Goal: Task Accomplishment & Management: Complete application form

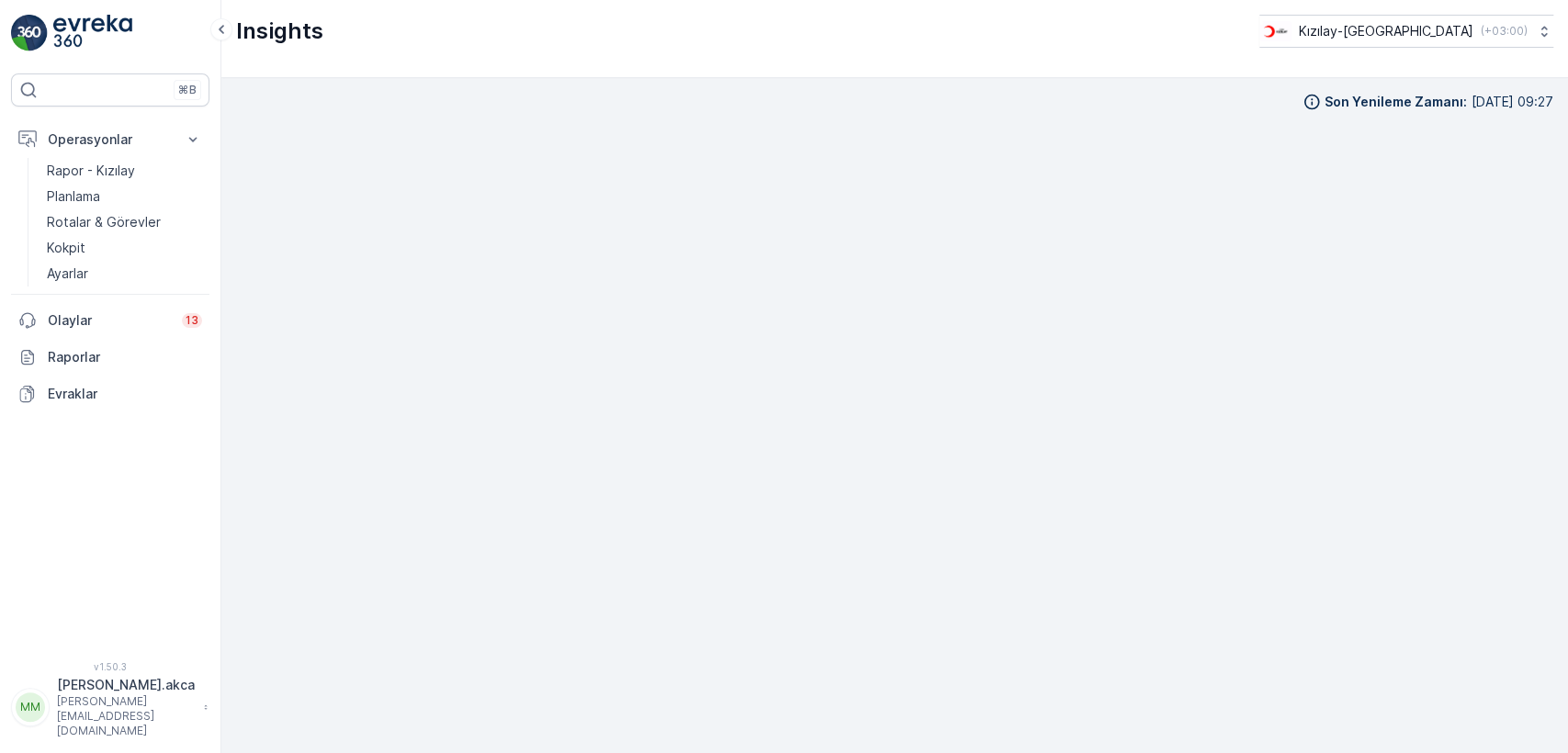
scroll to position [17, 0]
click at [96, 170] on p "Rapor - Kızılay" at bounding box center [91, 170] width 88 height 18
click at [96, 134] on p "Operasyonlar" at bounding box center [110, 139] width 125 height 18
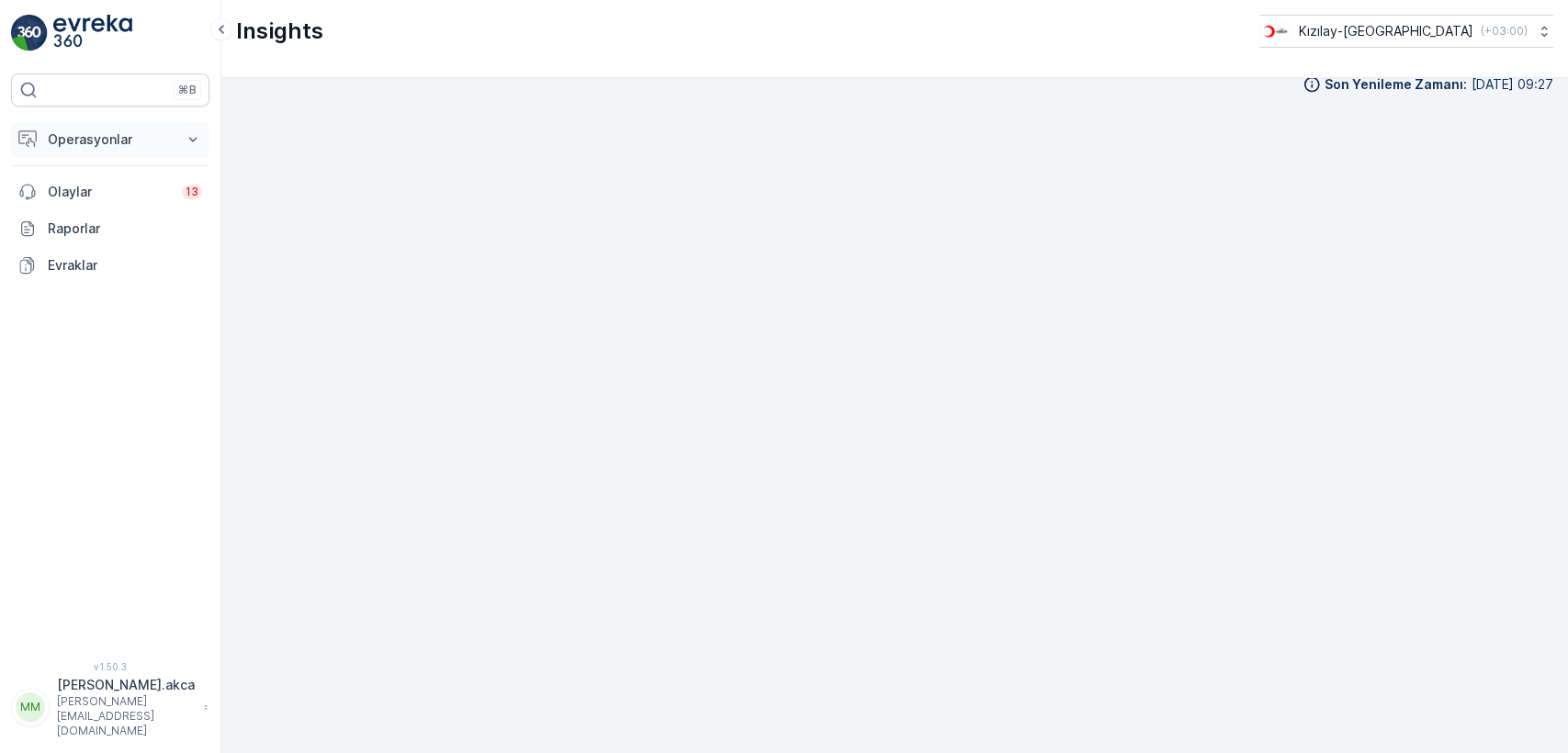
click at [92, 147] on p "Operasyonlar" at bounding box center [110, 139] width 125 height 18
click at [103, 171] on p "Rapor - Kızılay" at bounding box center [91, 170] width 88 height 18
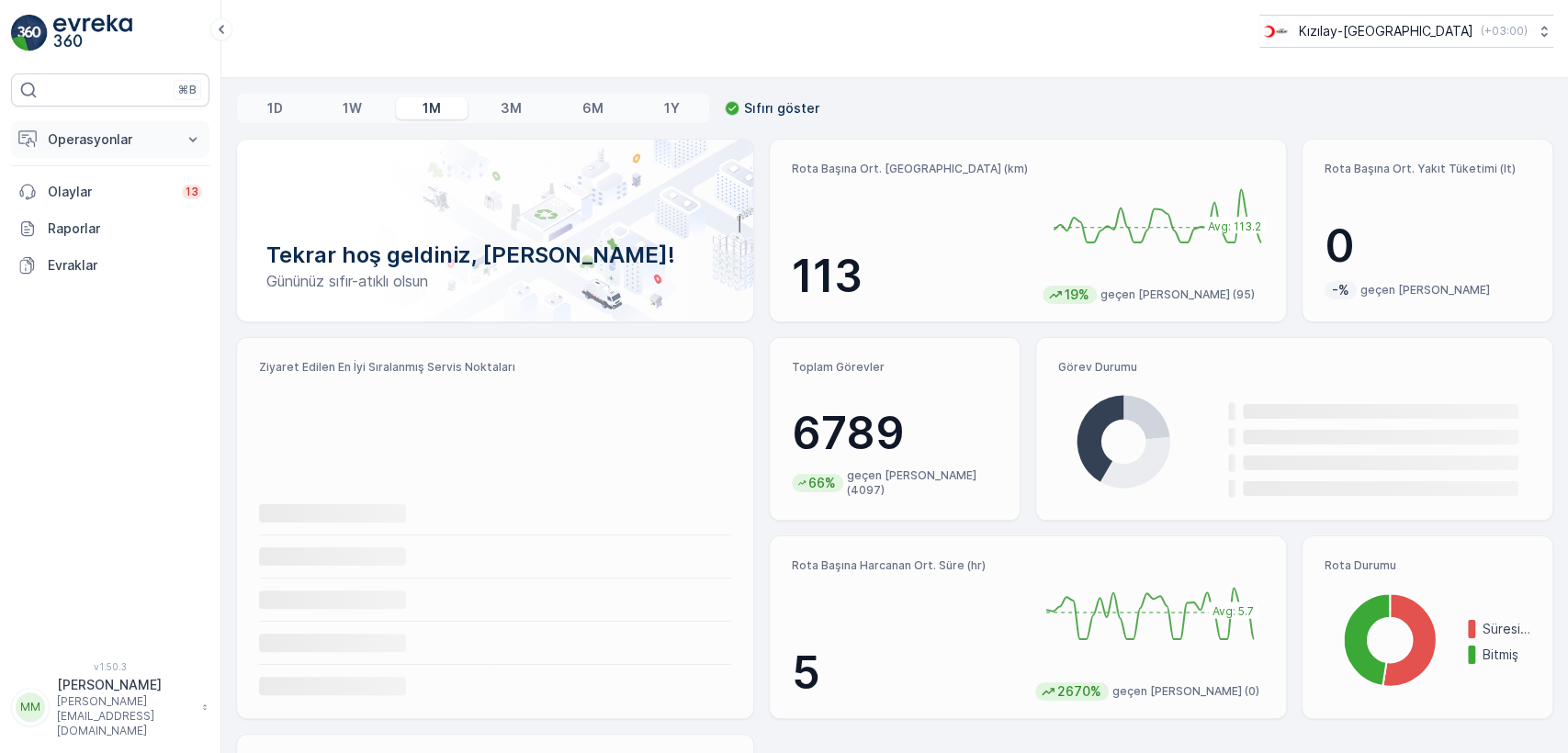
click at [115, 140] on p "Operasyonlar" at bounding box center [110, 139] width 125 height 18
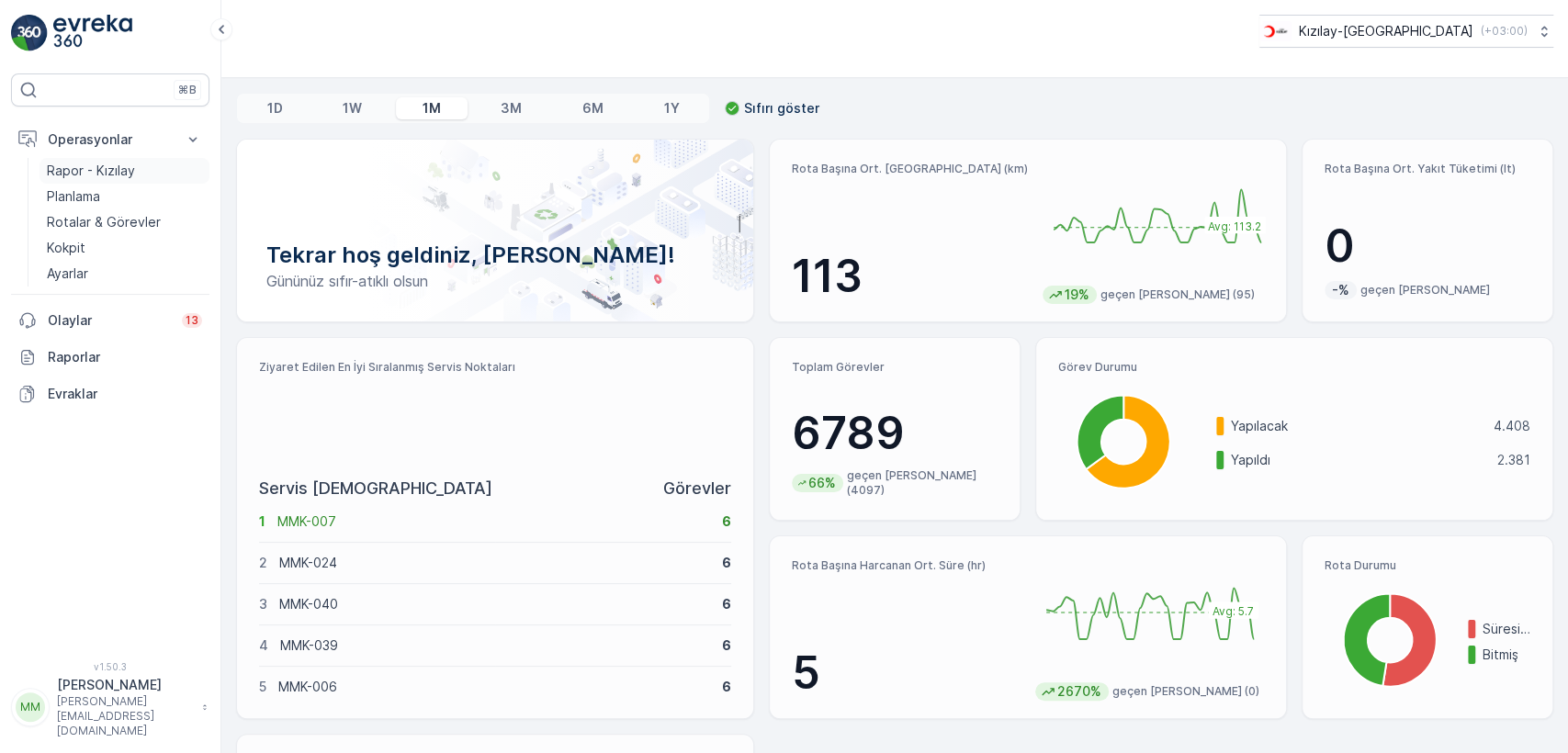
click at [119, 171] on p "Rapor - Kızılay" at bounding box center [91, 170] width 88 height 18
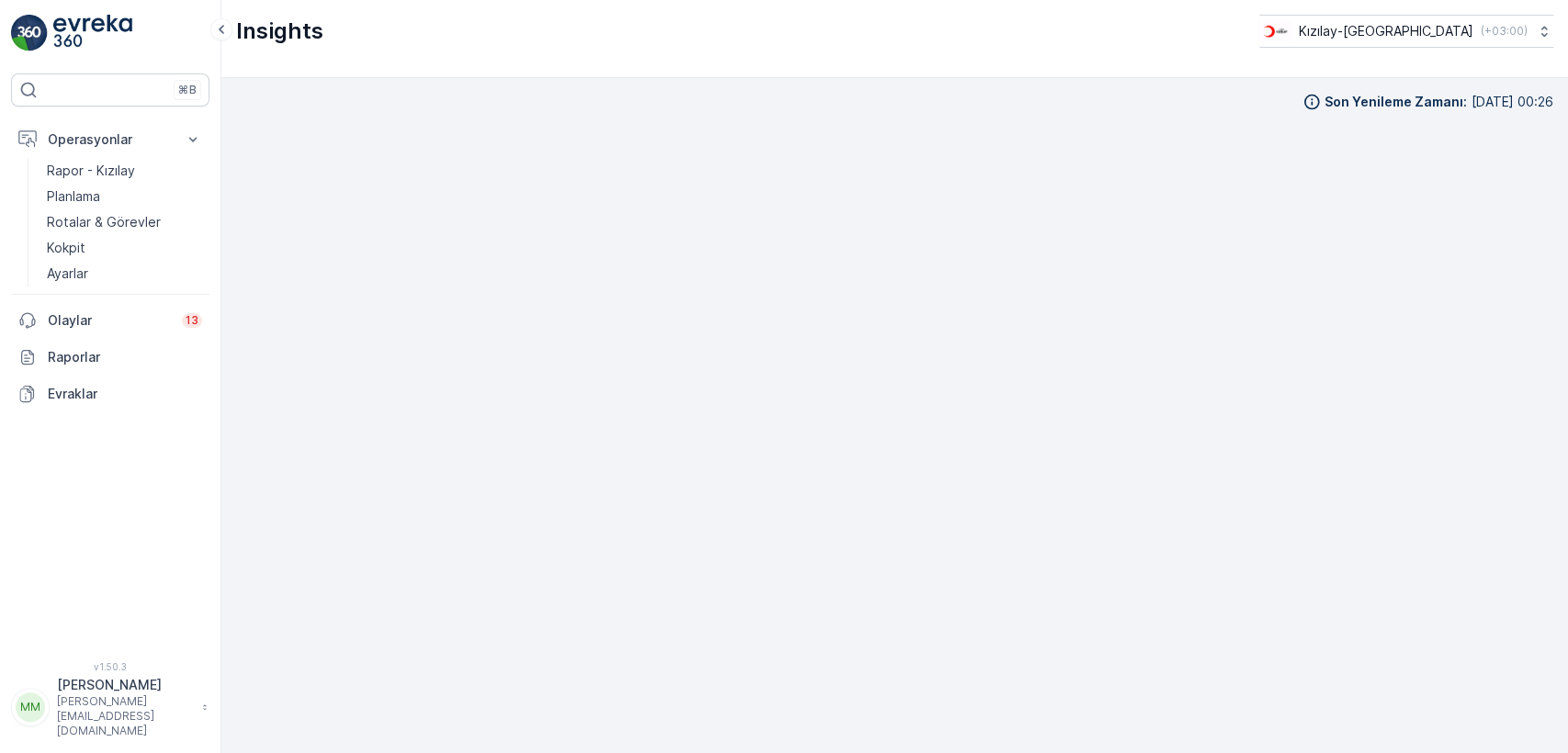
scroll to position [17, 0]
click at [66, 189] on p "Planlama" at bounding box center [74, 196] width 54 height 18
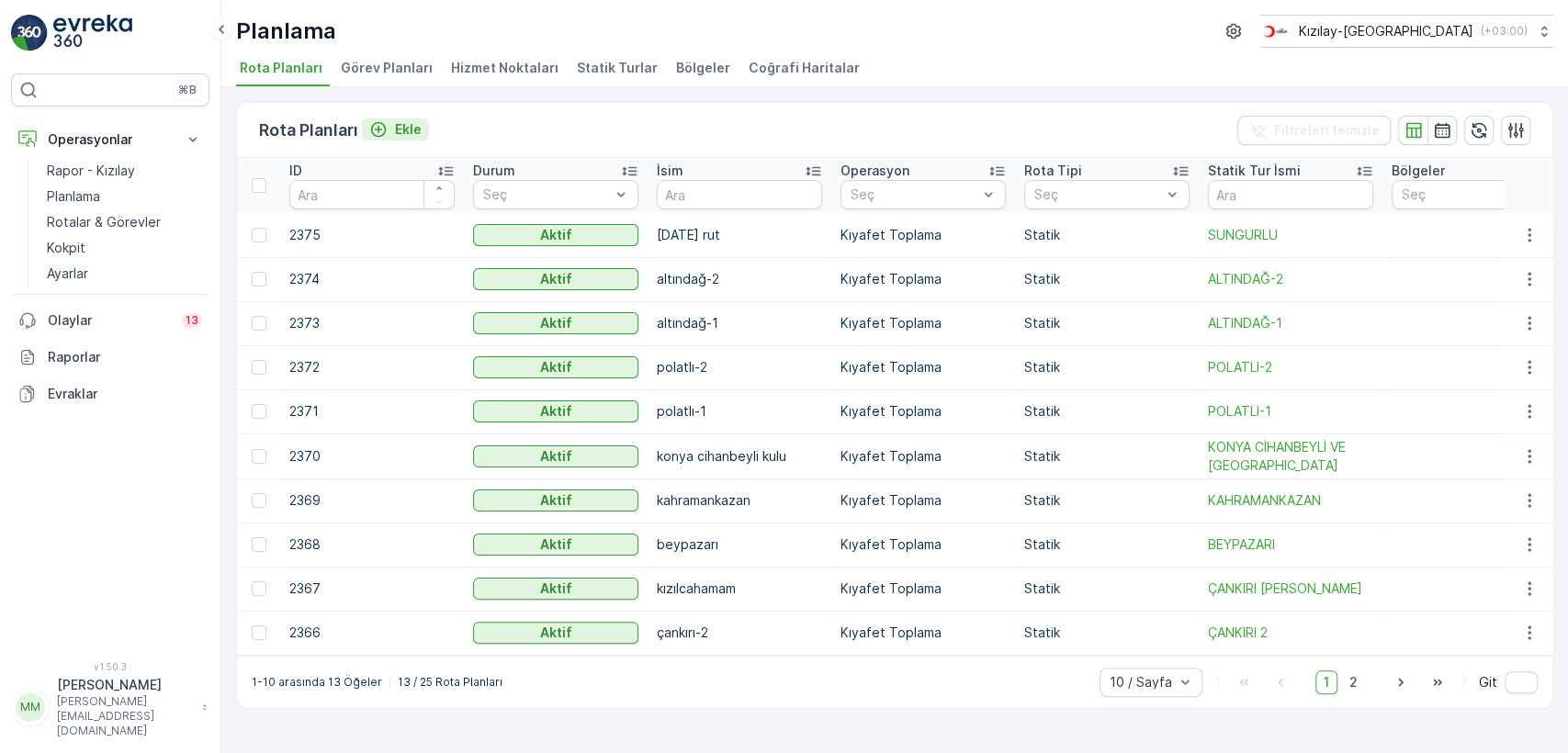
click at [396, 122] on p "Ekle" at bounding box center [408, 129] width 27 height 18
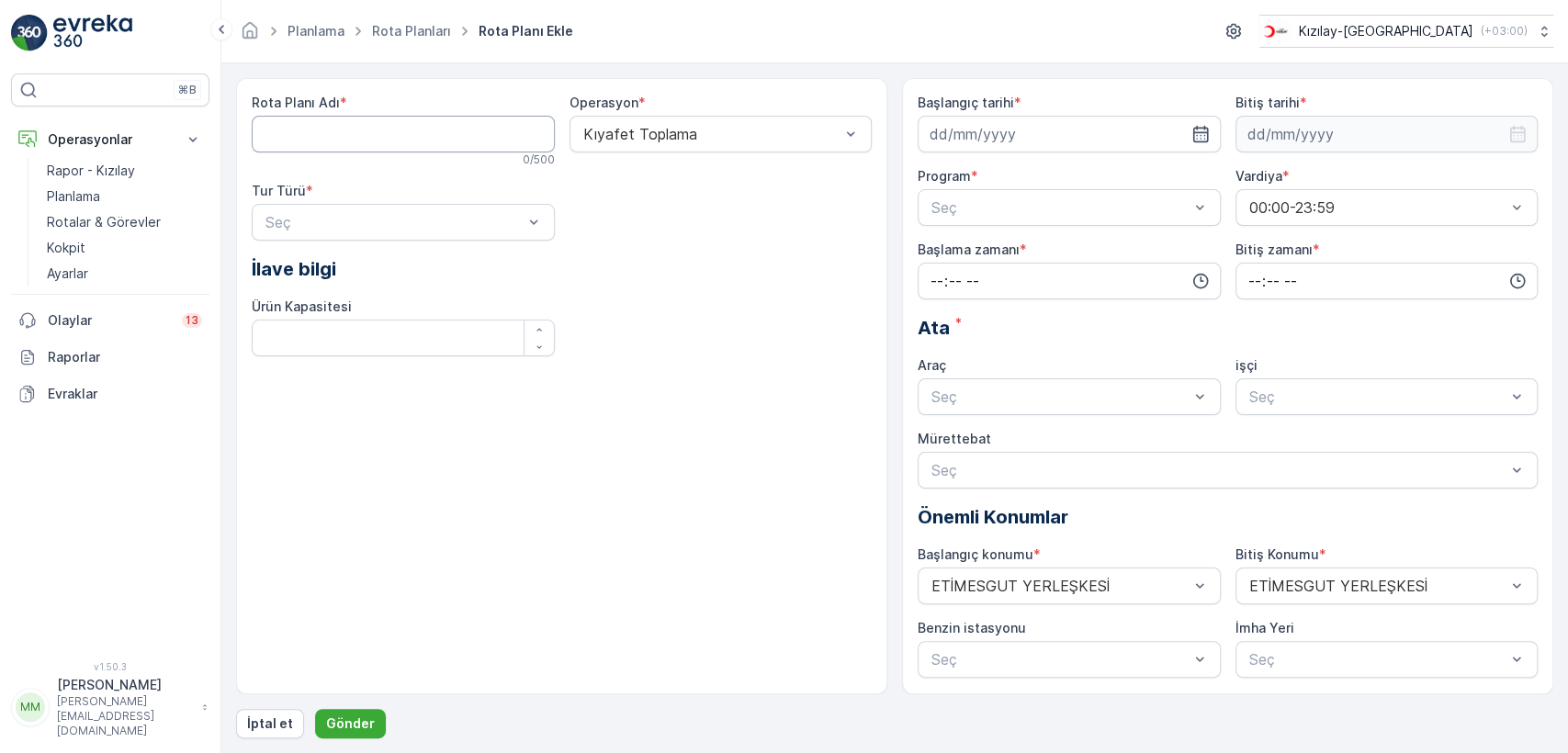
click at [386, 140] on Adı "Rota Planı Adı" at bounding box center [403, 134] width 303 height 36
type Adı "mamak"
click at [361, 272] on div "Statik" at bounding box center [403, 267] width 281 height 16
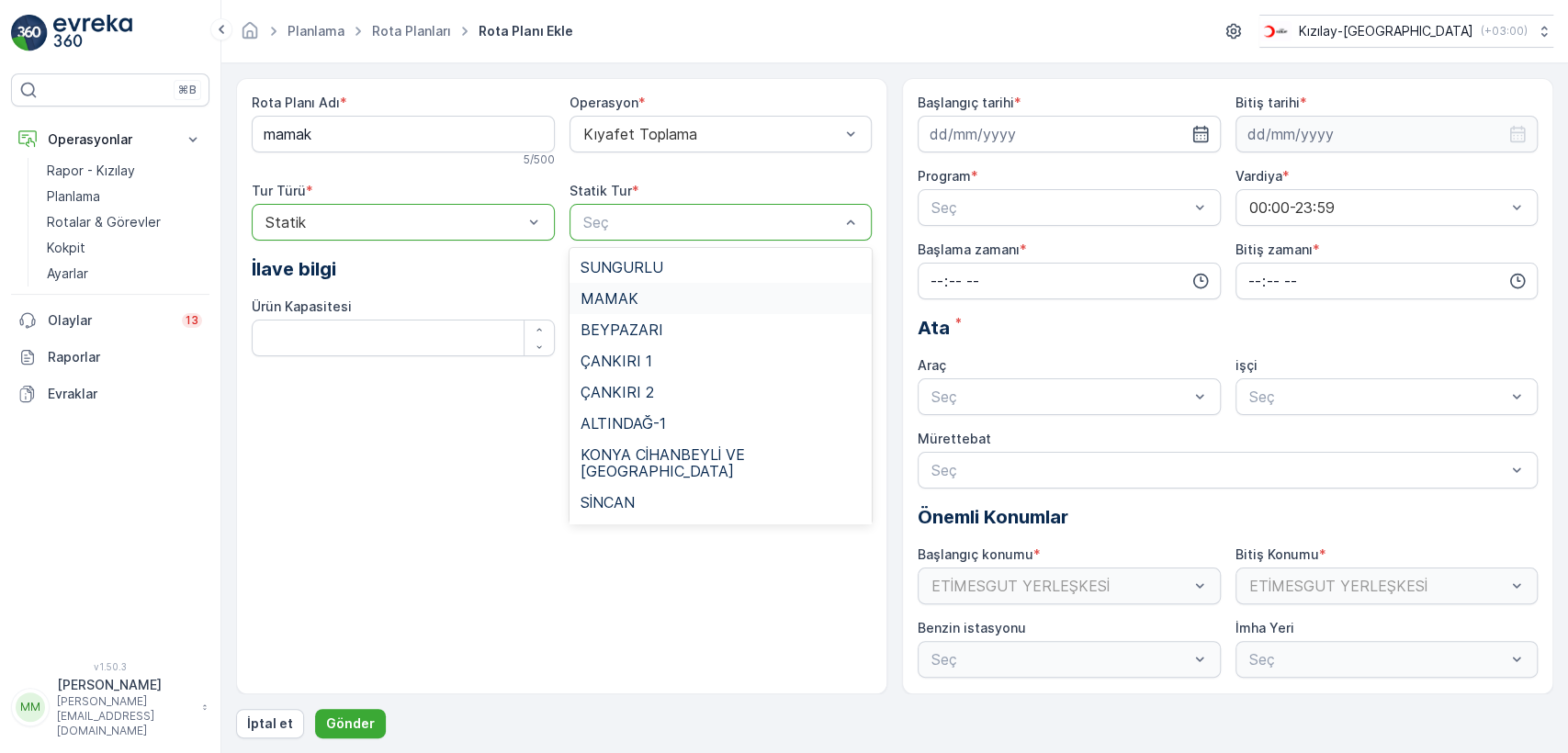
click at [667, 290] on div "MAMAK" at bounding box center [721, 298] width 281 height 16
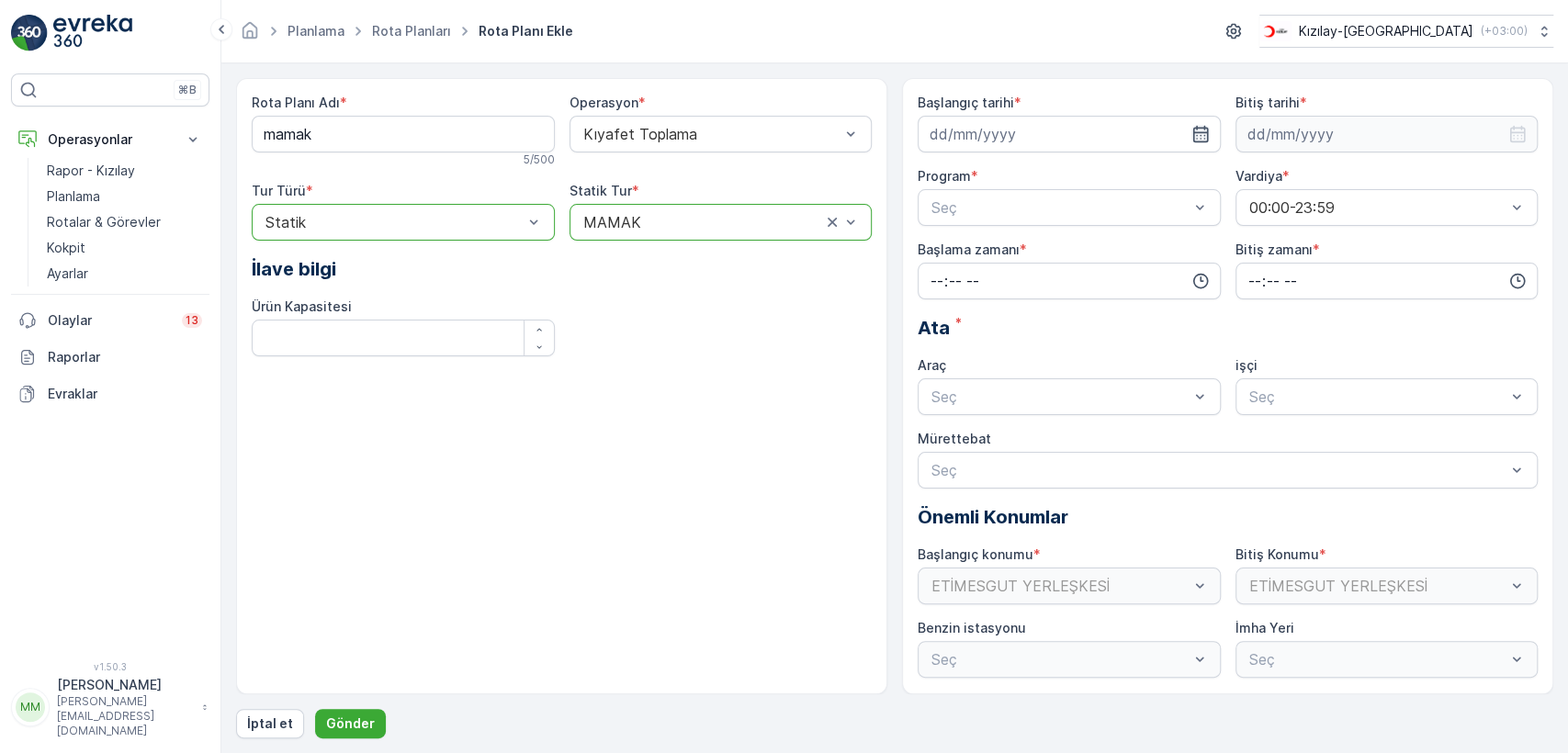
click at [1199, 131] on icon "button" at bounding box center [1200, 134] width 15 height 16
click at [1042, 323] on div "18" at bounding box center [1048, 324] width 30 height 30
type input "[DATE]"
click at [1521, 135] on icon "button" at bounding box center [1517, 134] width 15 height 16
click at [1463, 175] on icon "button" at bounding box center [1465, 178] width 6 height 11
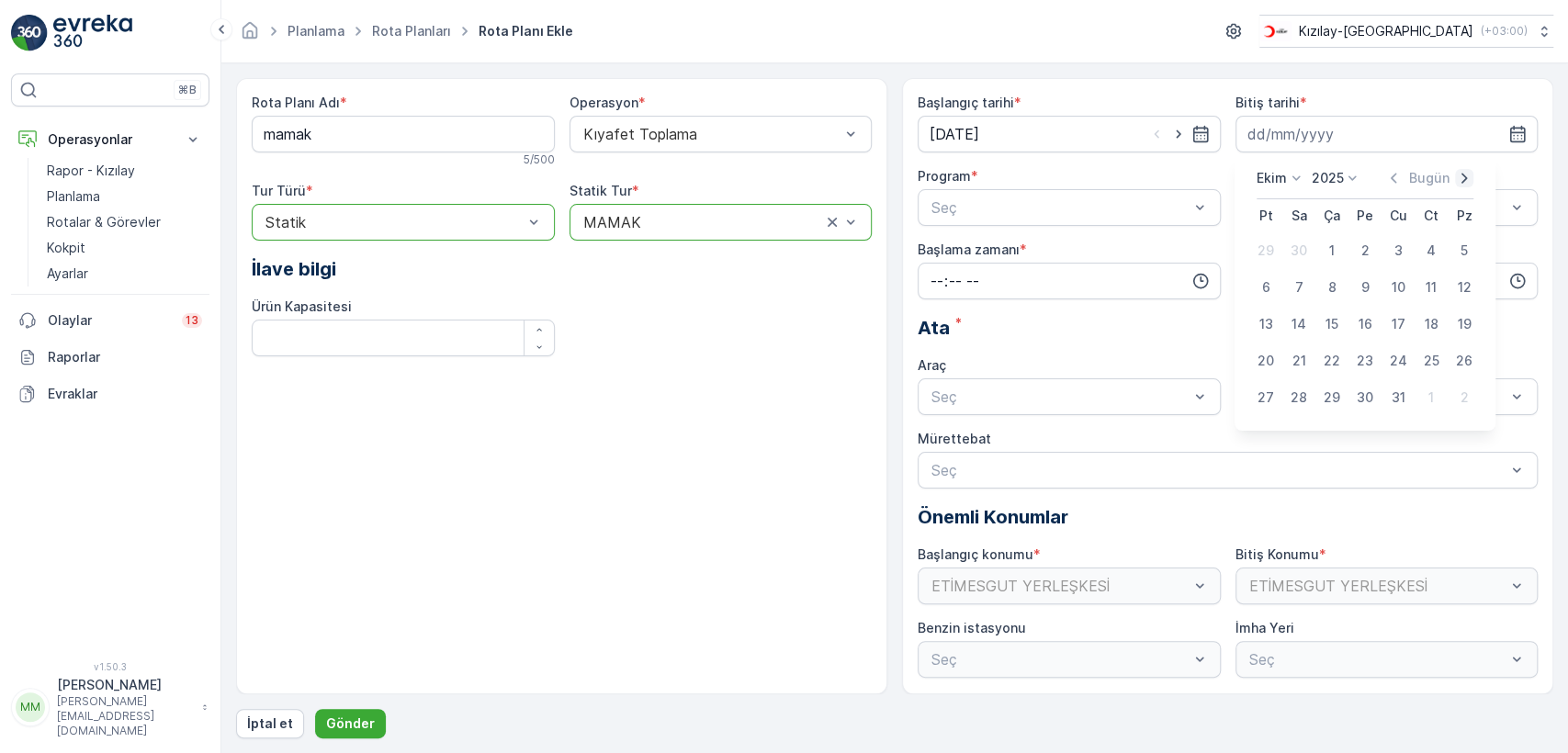
click at [1463, 175] on icon "button" at bounding box center [1465, 178] width 6 height 11
click at [1514, 175] on icon "button" at bounding box center [1516, 178] width 6 height 11
click at [1389, 176] on icon "button" at bounding box center [1393, 178] width 18 height 18
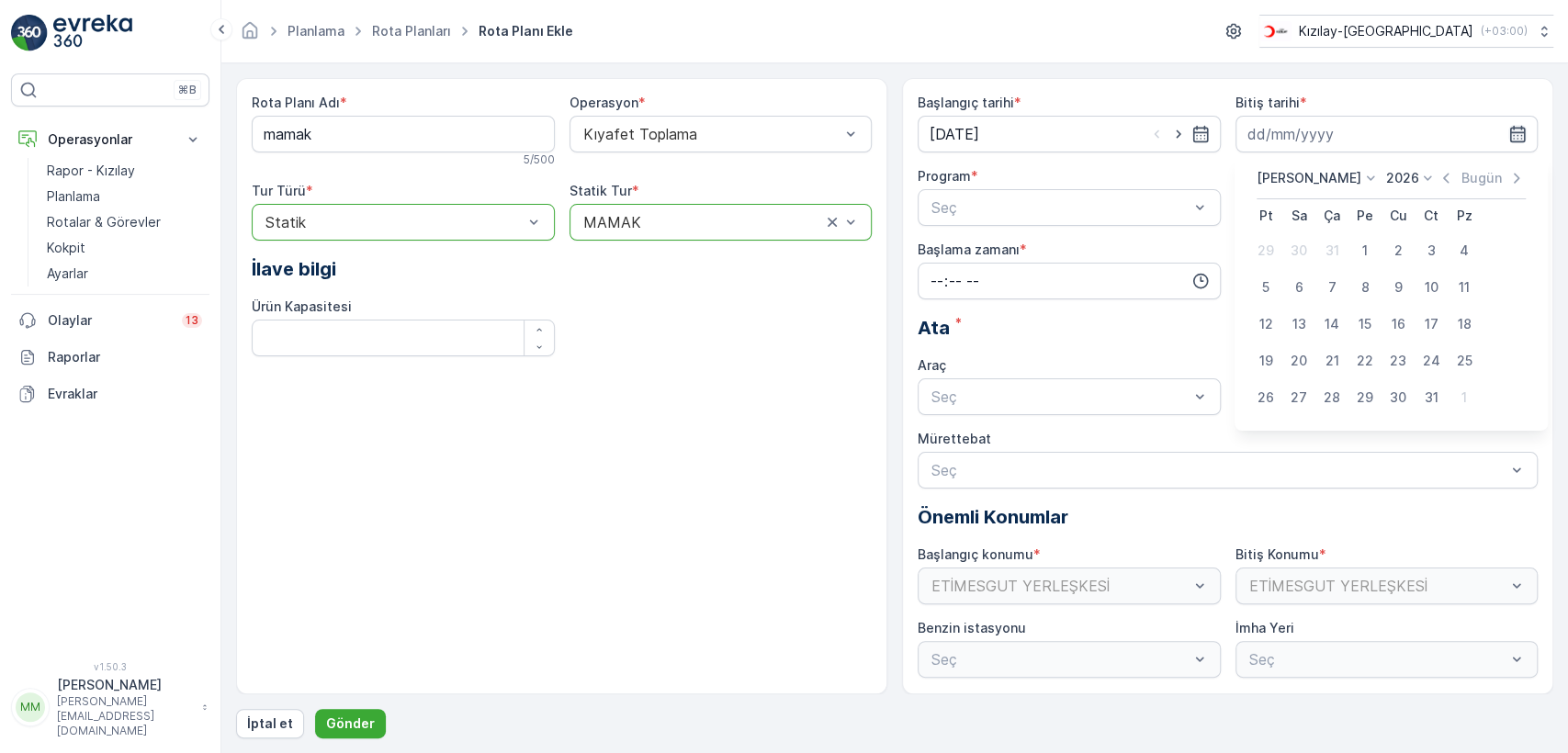
click at [1510, 129] on icon "button" at bounding box center [1517, 134] width 15 height 16
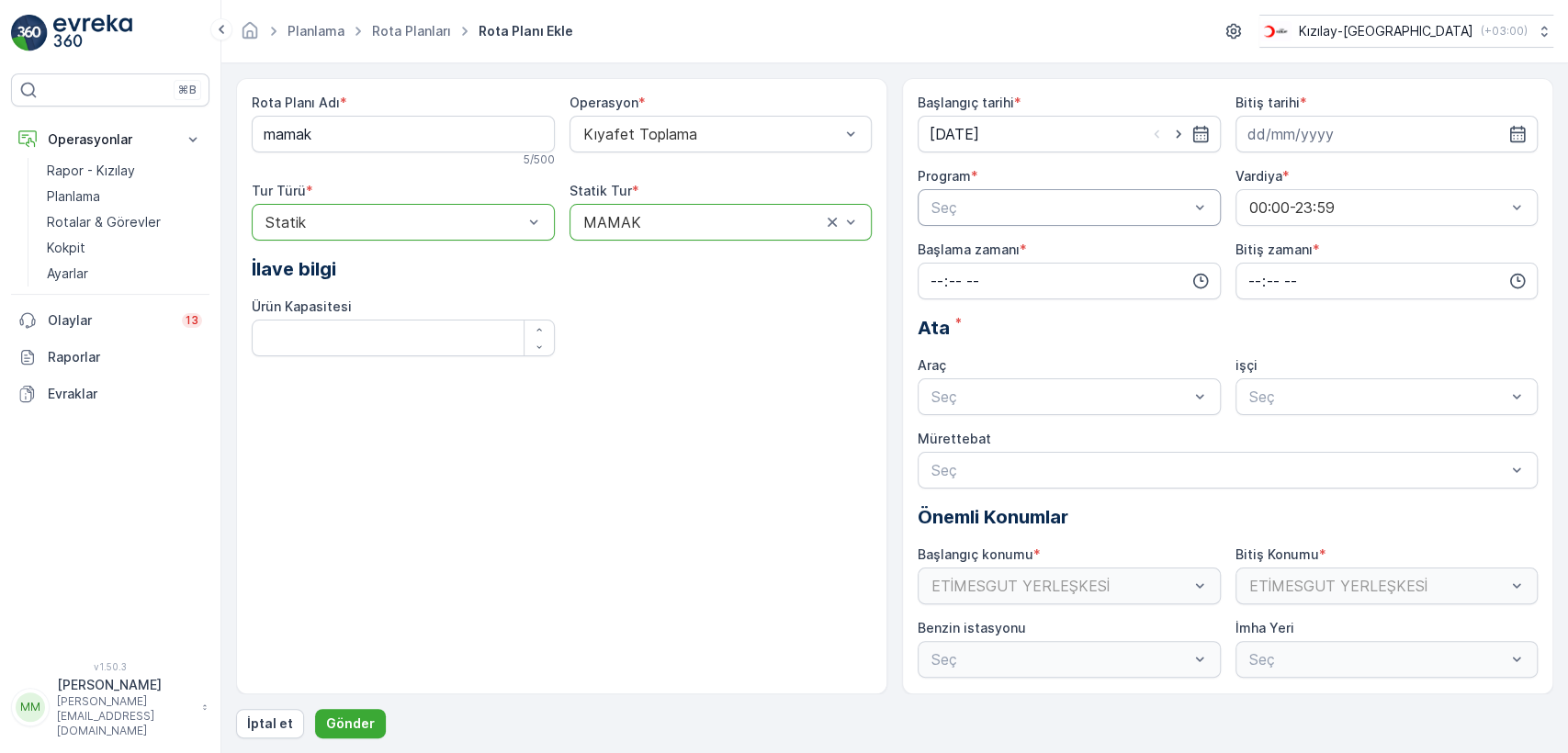
click at [1217, 201] on div "Seç" at bounding box center [1069, 207] width 303 height 36
click at [1014, 286] on span "Haftanın günleri" at bounding box center [981, 283] width 106 height 16
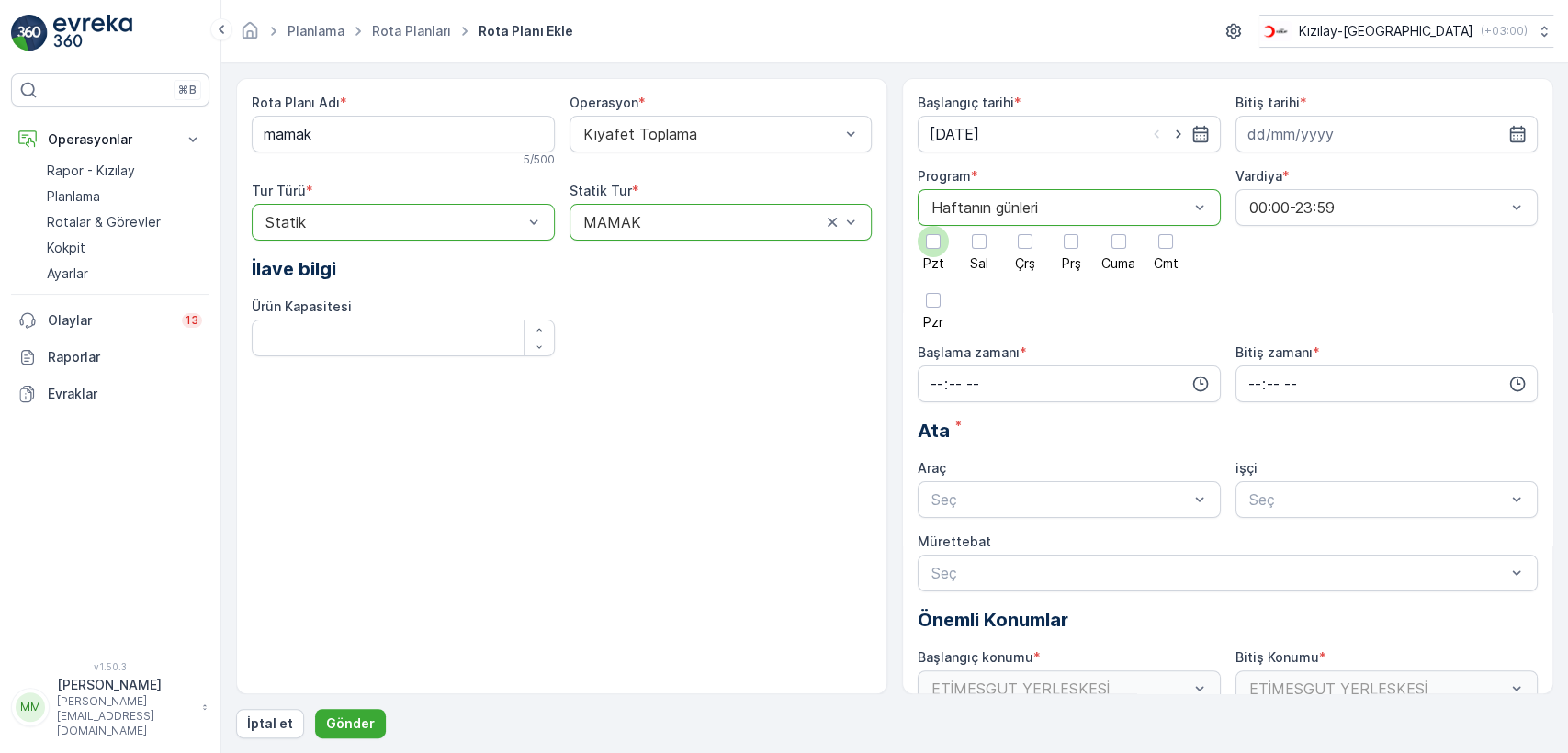
click at [933, 241] on div at bounding box center [932, 241] width 14 height 14
click at [933, 226] on input "Pzt" at bounding box center [933, 226] width 0 height 0
click at [983, 246] on div at bounding box center [978, 241] width 14 height 14
click at [979, 226] on input "Sal" at bounding box center [979, 226] width 0 height 0
click at [1027, 244] on div at bounding box center [1024, 241] width 14 height 14
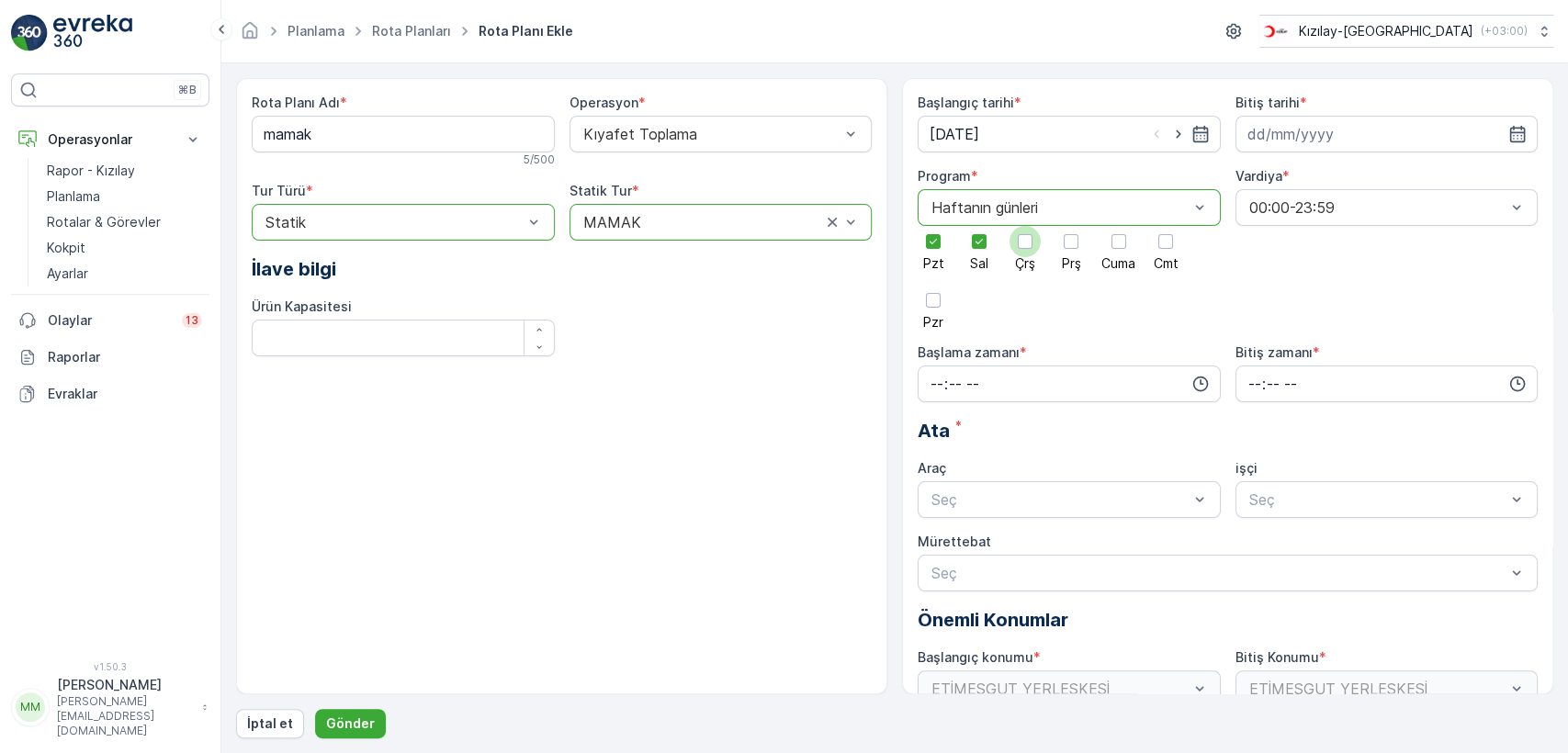
click at [1025, 226] on input "Çrş" at bounding box center [1025, 226] width 0 height 0
click at [1073, 245] on div at bounding box center [1071, 241] width 14 height 14
click at [1071, 226] on input "Prş" at bounding box center [1071, 226] width 0 height 0
click at [1122, 246] on div at bounding box center [1118, 241] width 14 height 14
click at [1119, 226] on input "Cuma" at bounding box center [1119, 226] width 0 height 0
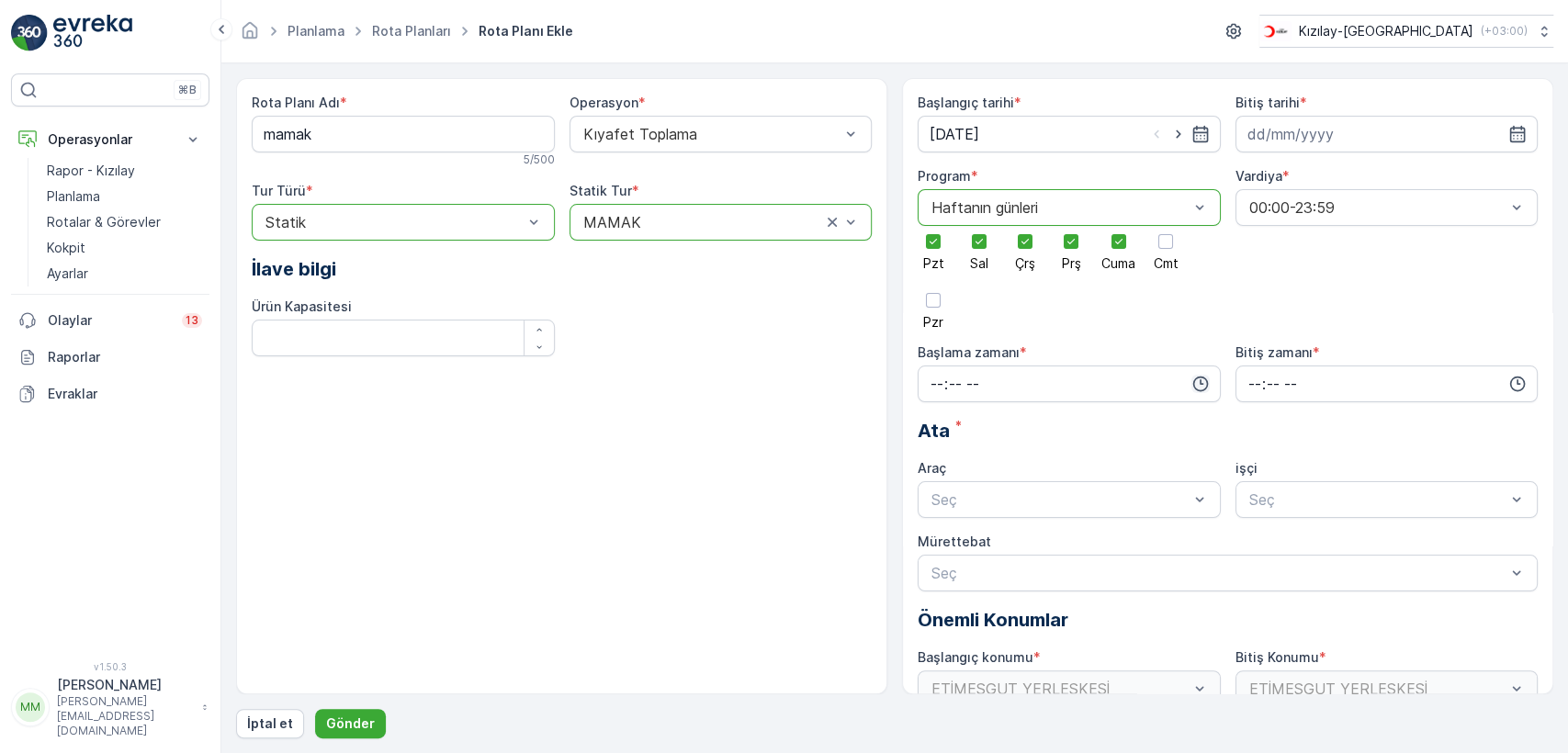
click at [1202, 382] on icon "button" at bounding box center [1200, 383] width 18 height 18
click at [939, 487] on span "07" at bounding box center [936, 496] width 16 height 18
type input "07:00"
click at [1509, 379] on icon "button" at bounding box center [1517, 383] width 18 height 18
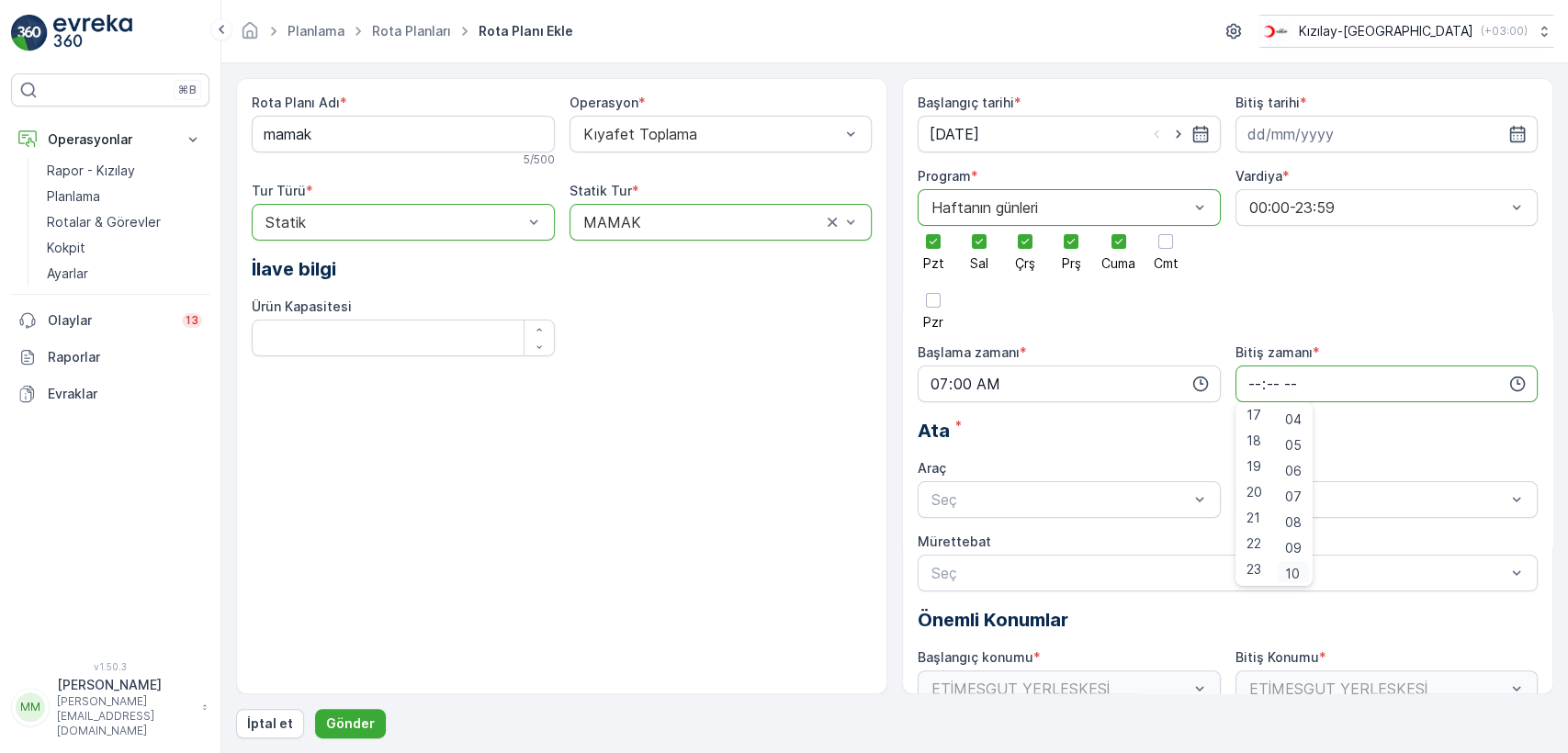
scroll to position [106, 0]
click at [1253, 540] on span "22" at bounding box center [1253, 543] width 14 height 18
type input "22:00"
click at [1418, 306] on div "Vardiya * 00:00-23:59" at bounding box center [1386, 247] width 303 height 161
click at [1074, 546] on div "TABLET-1" at bounding box center [1069, 544] width 281 height 16
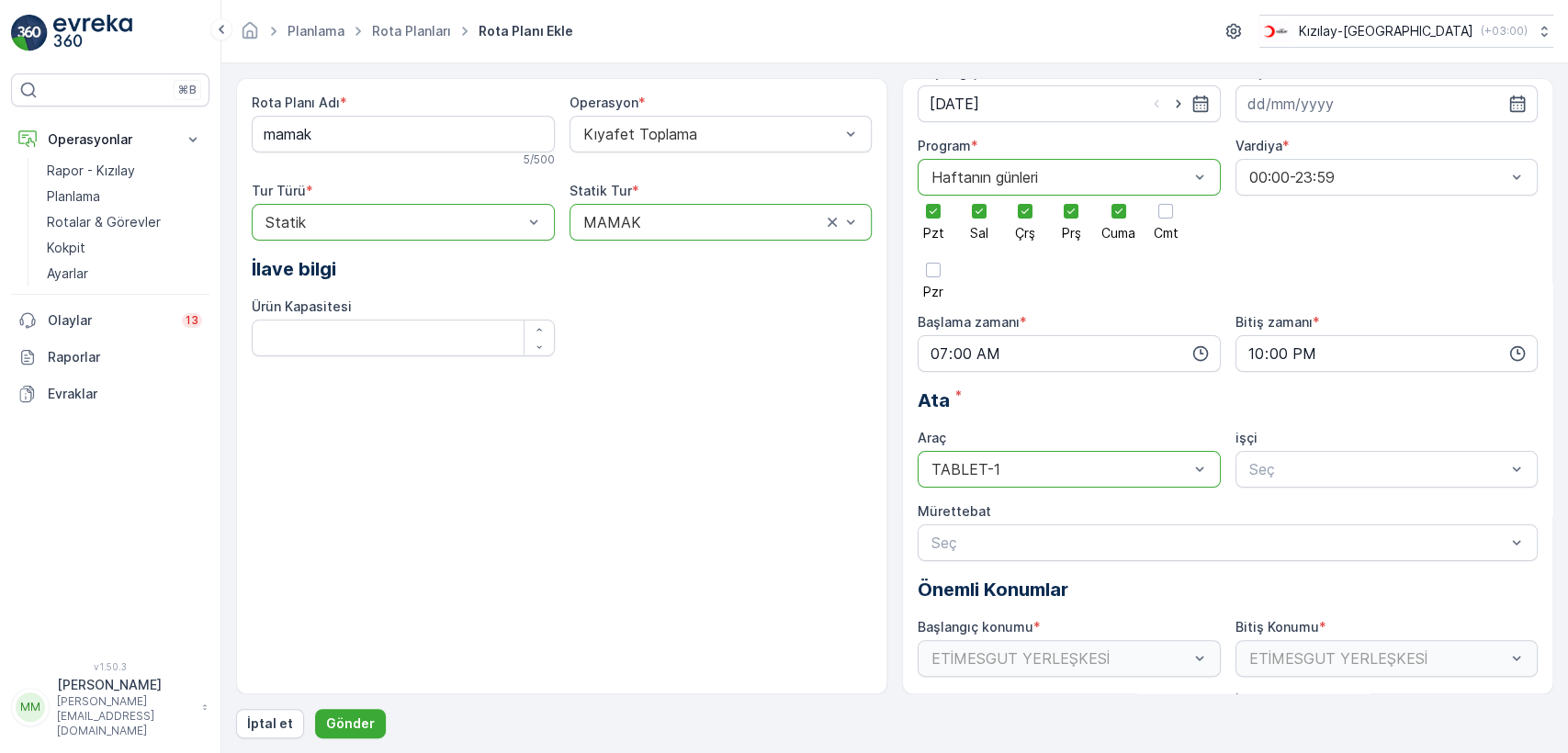
scroll to position [0, 0]
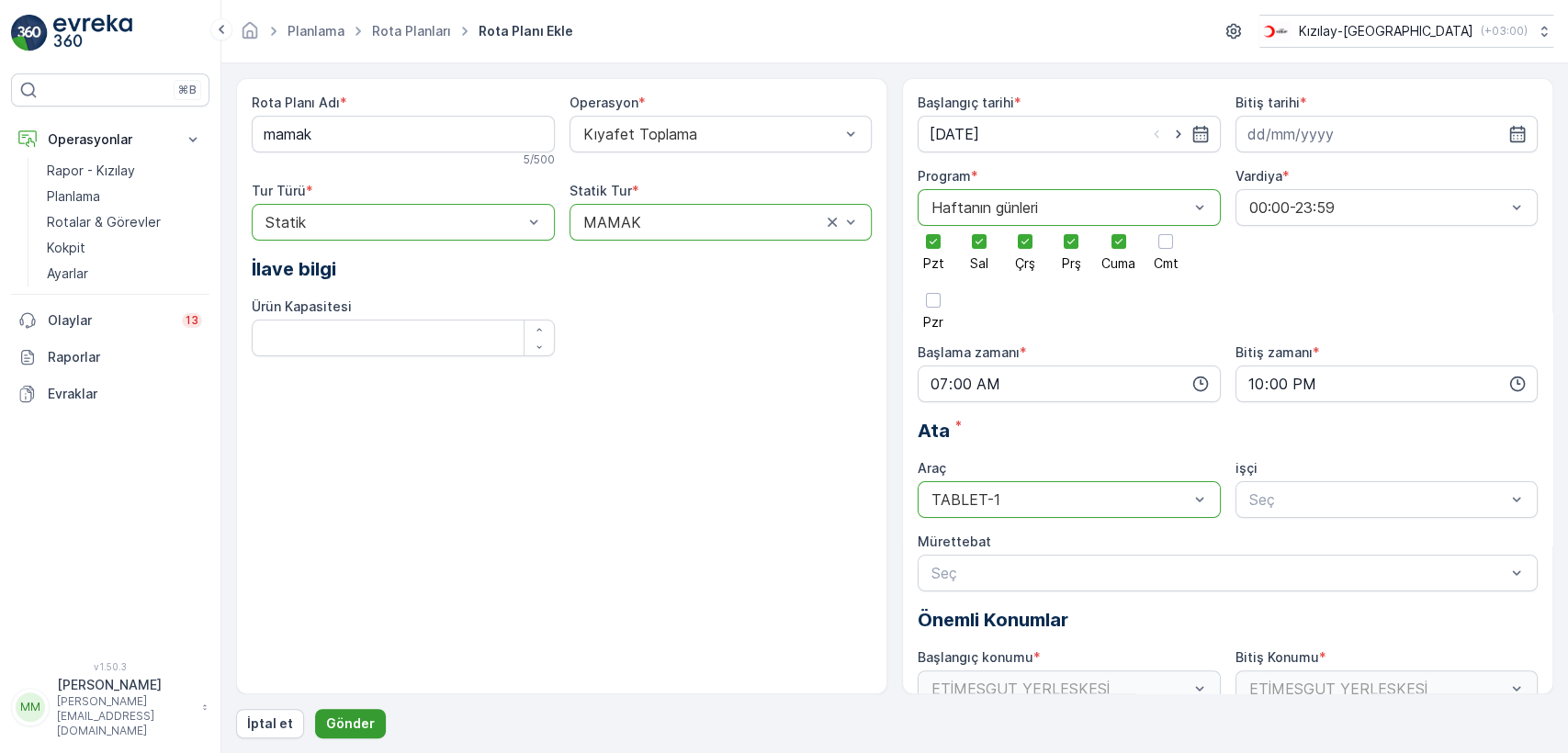
click at [335, 719] on p "Gönder" at bounding box center [350, 722] width 49 height 18
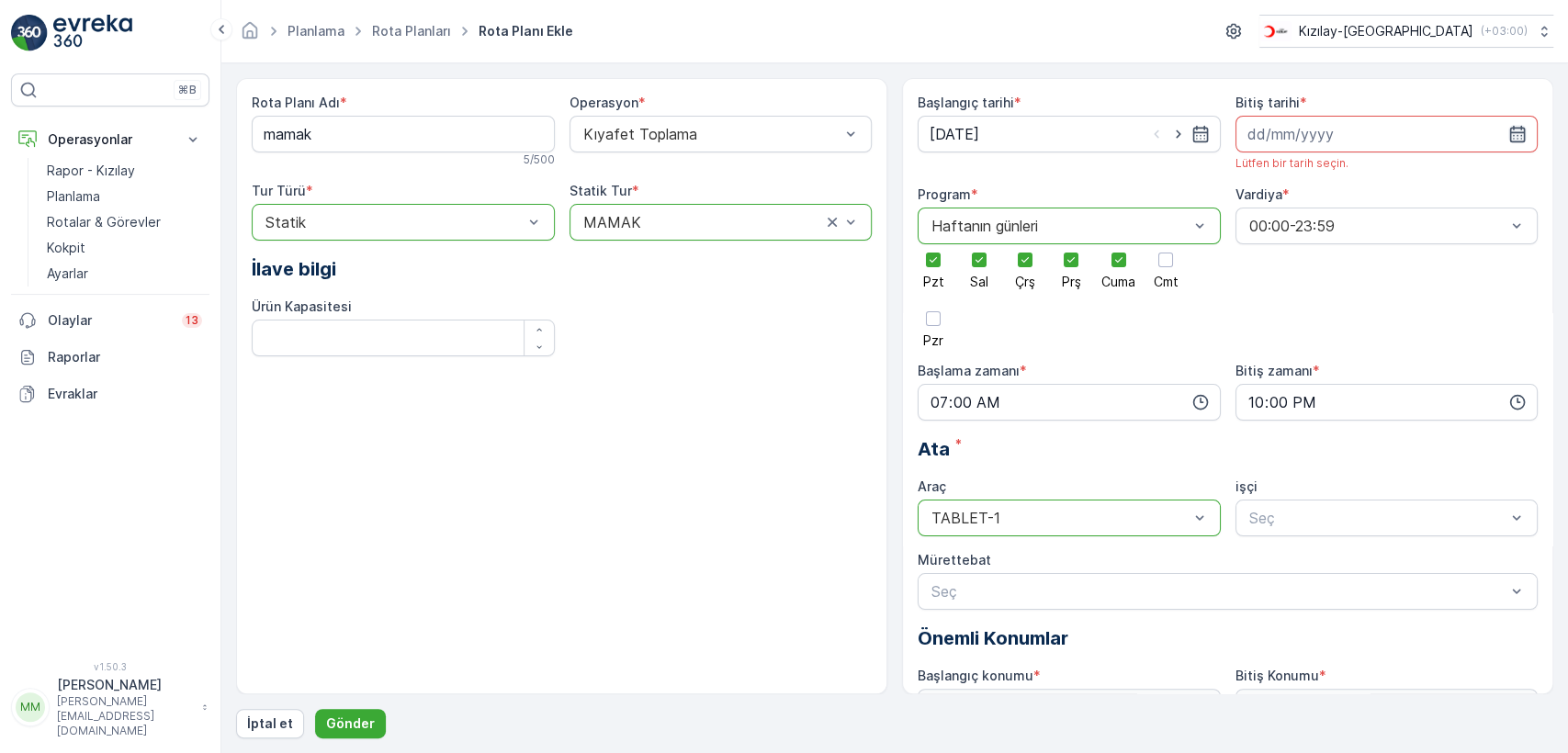
click at [1518, 132] on icon "button" at bounding box center [1517, 134] width 15 height 16
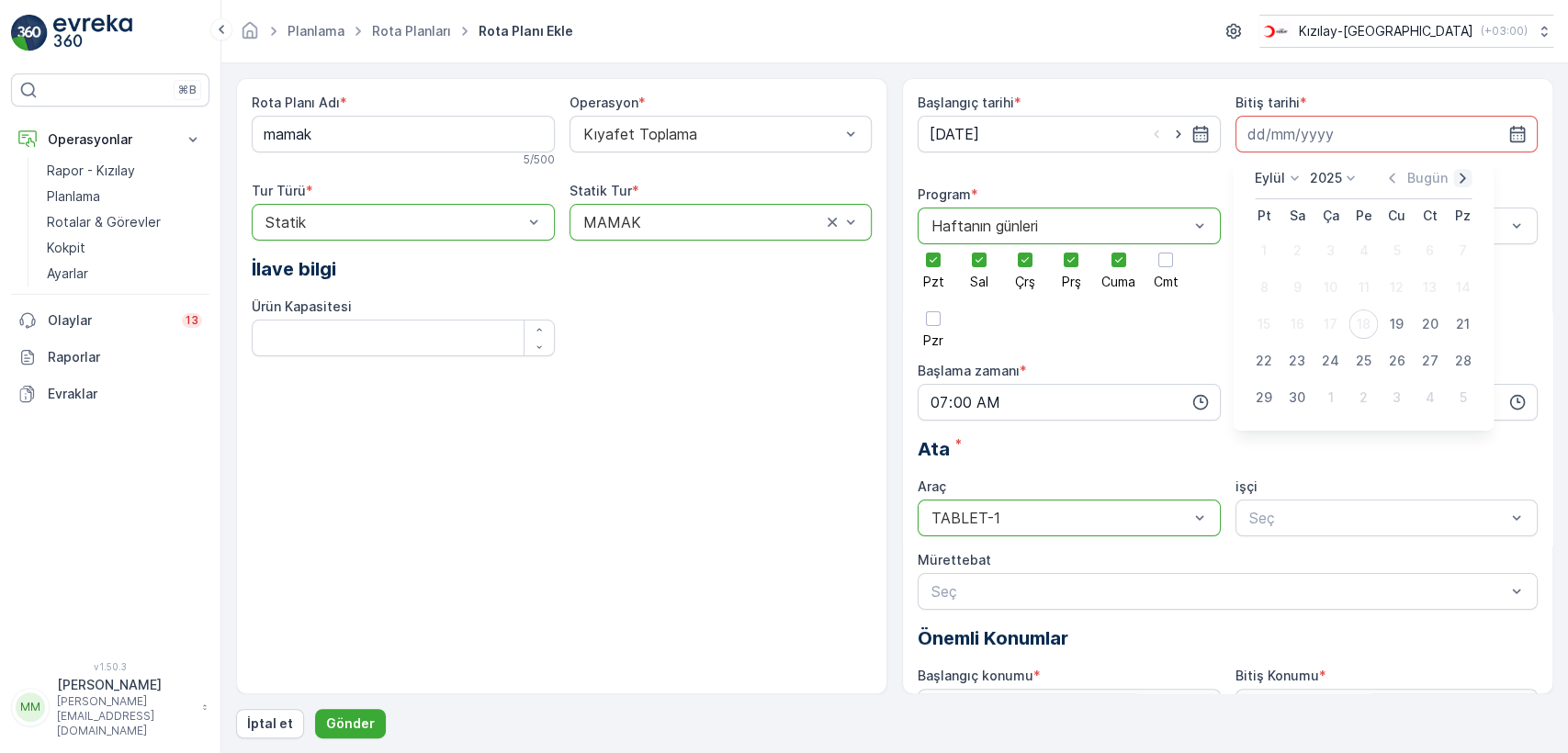
click at [1462, 179] on icon "button" at bounding box center [1463, 178] width 6 height 11
click at [1338, 389] on div "31" at bounding box center [1330, 398] width 30 height 30
type input "[DATE]"
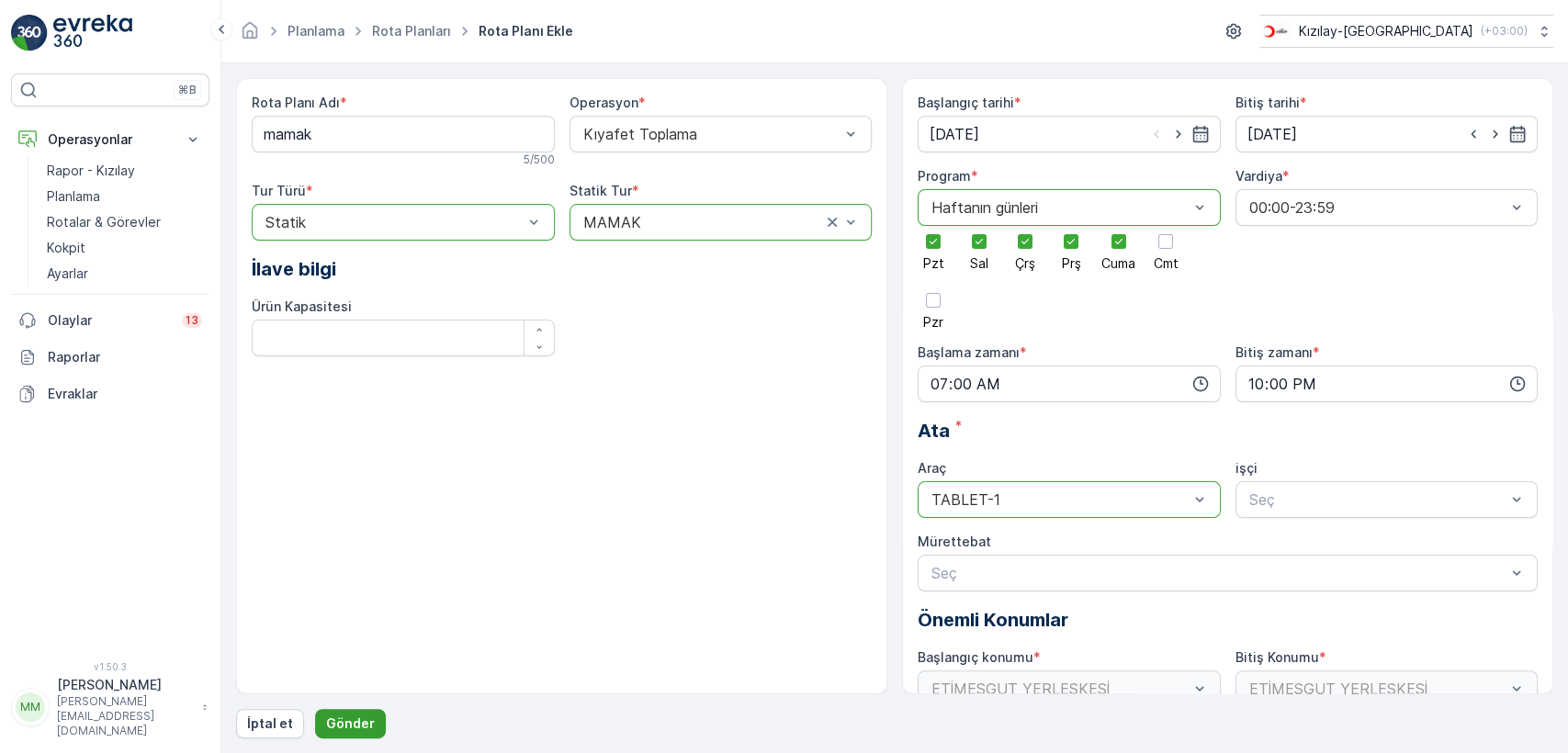
click at [331, 730] on p "Gönder" at bounding box center [350, 722] width 49 height 18
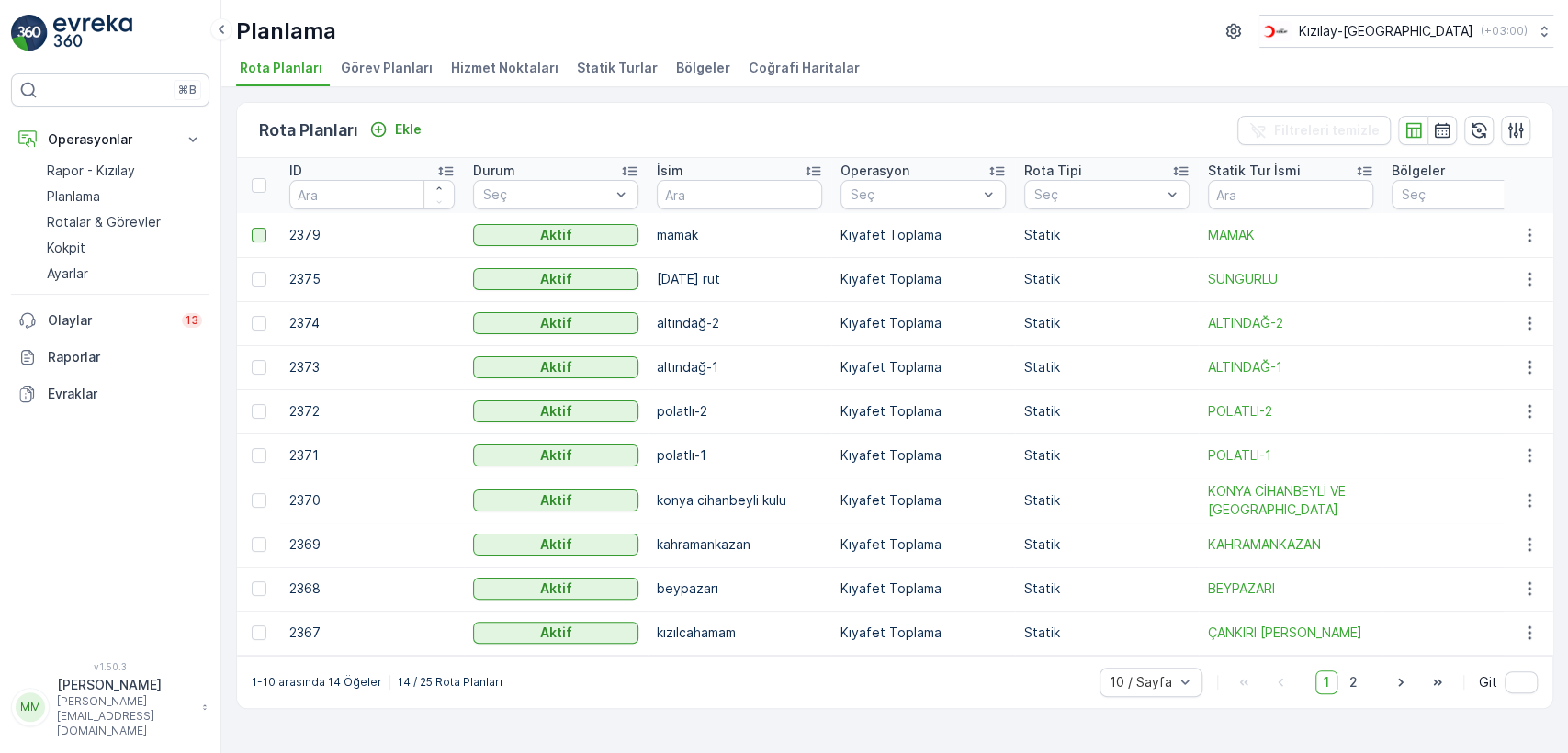
click at [255, 229] on div at bounding box center [258, 234] width 14 height 14
click at [251, 227] on input "checkbox" at bounding box center [251, 227] width 0 height 0
click at [255, 231] on icon at bounding box center [258, 234] width 12 height 12
click at [251, 227] on input "checkbox" at bounding box center [251, 227] width 0 height 0
click at [1532, 235] on icon "button" at bounding box center [1529, 234] width 18 height 18
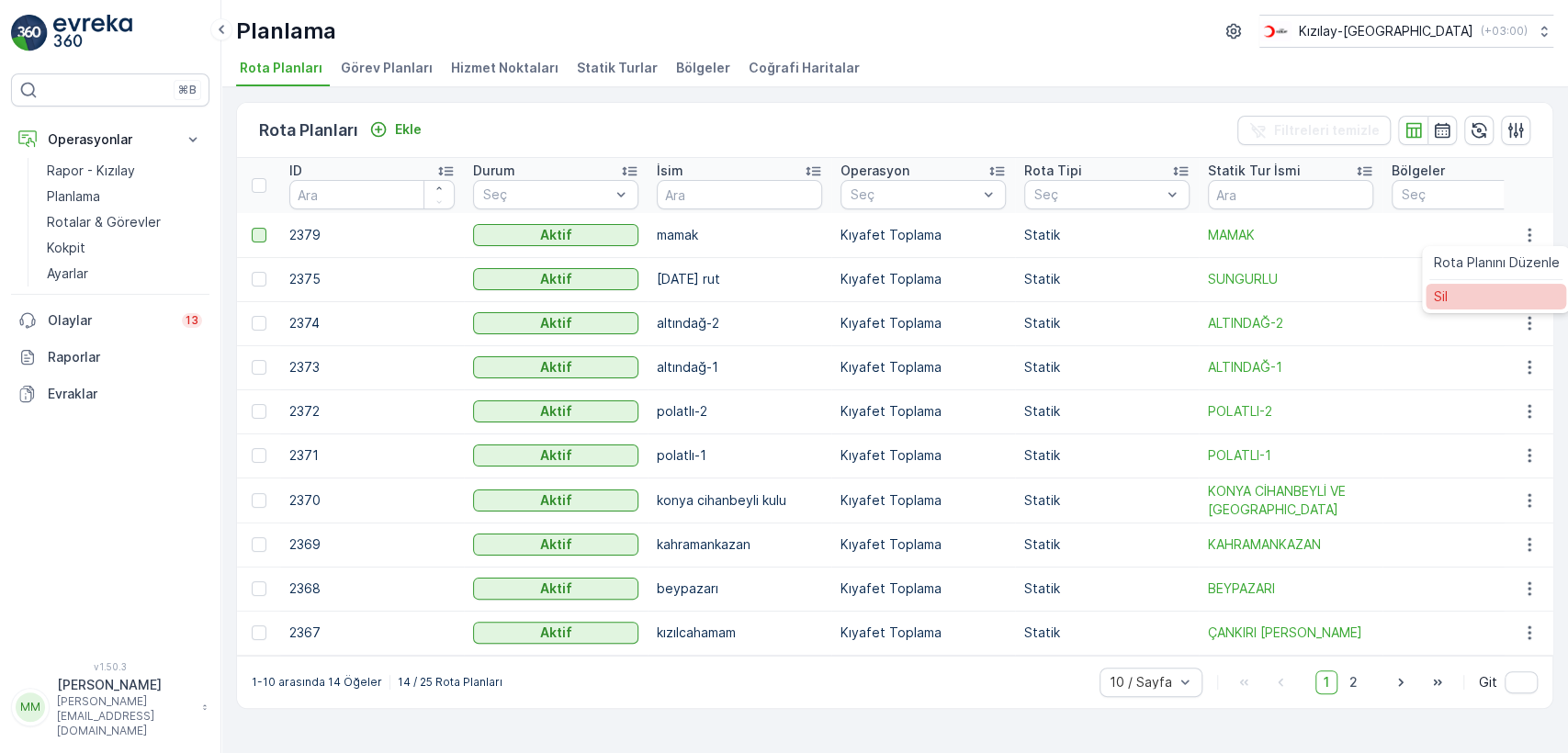
click at [1509, 306] on div "Sil" at bounding box center [1495, 296] width 141 height 26
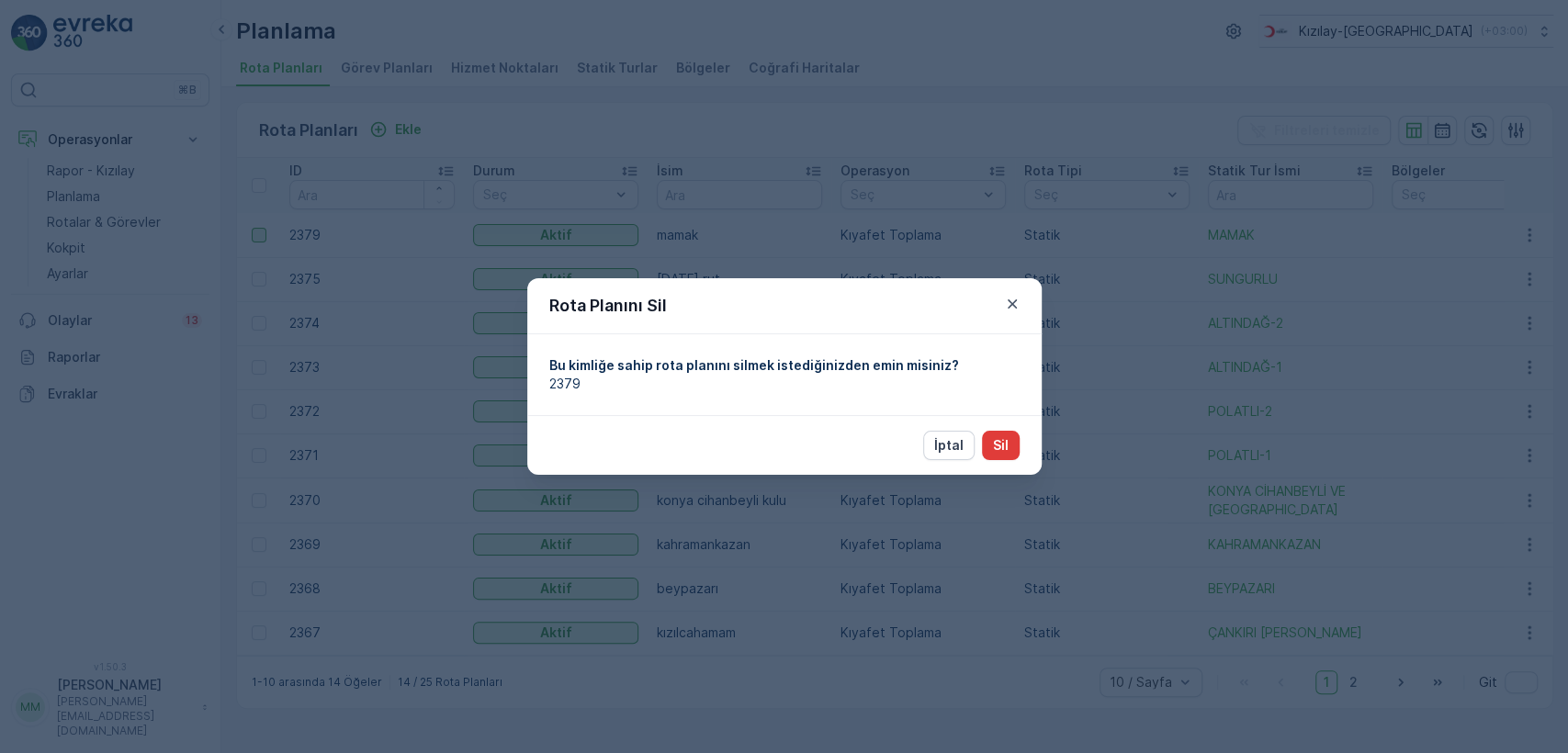
click at [992, 441] on button "Sil" at bounding box center [1000, 445] width 37 height 30
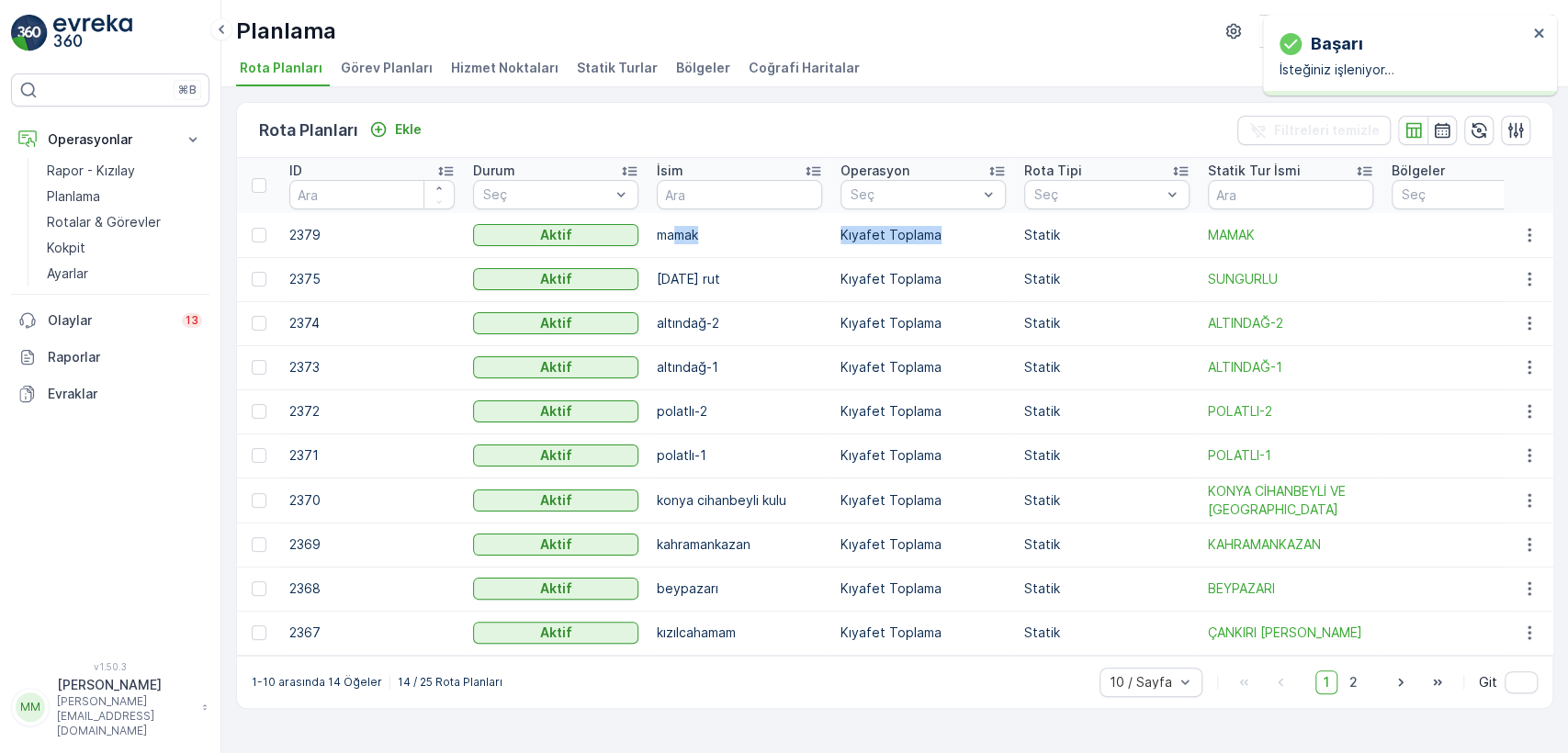
drag, startPoint x: 673, startPoint y: 246, endPoint x: 1024, endPoint y: 217, distance: 352.2
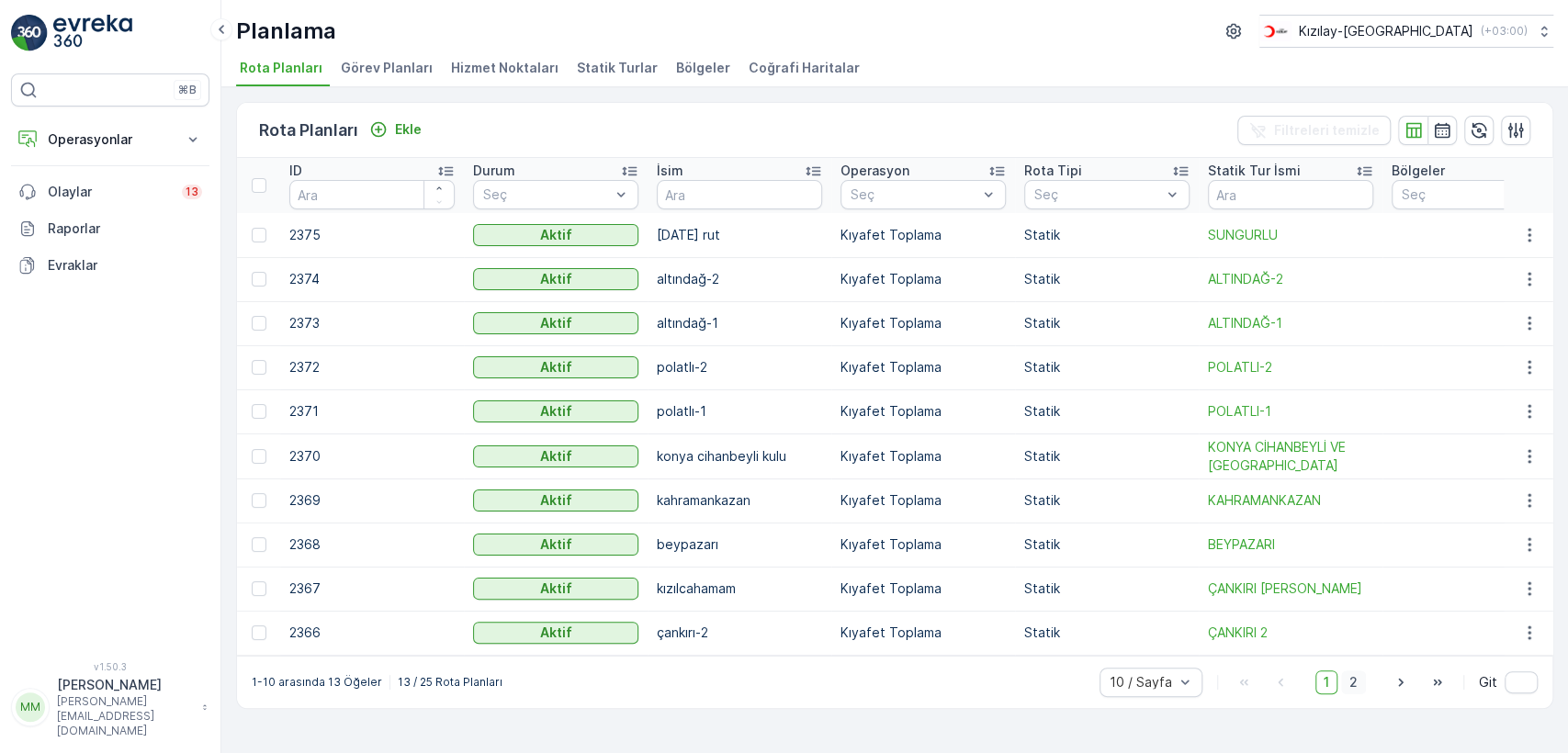
click at [1361, 694] on span "2" at bounding box center [1354, 681] width 25 height 24
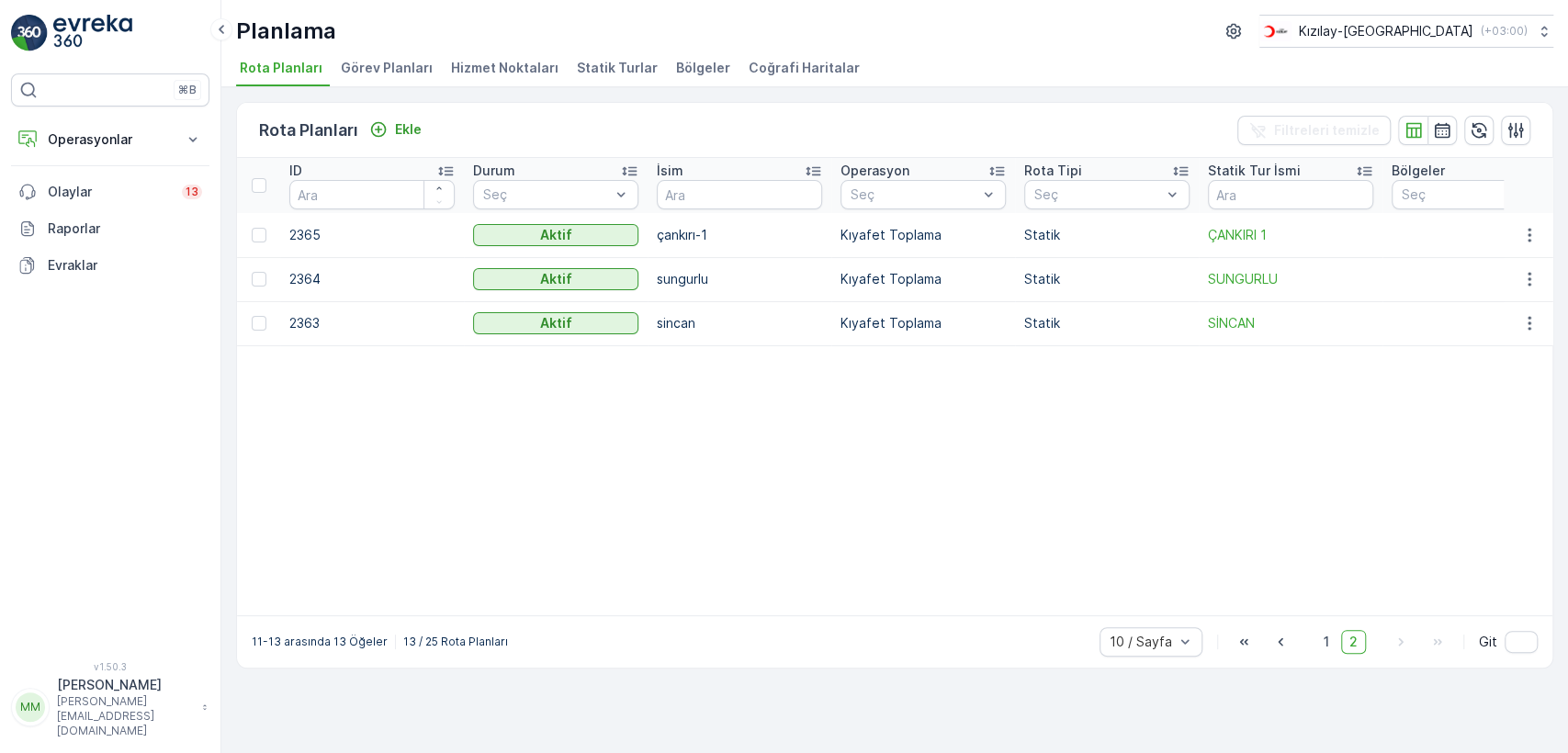
click at [1384, 655] on div "10 / Sayfa 1 2 Git" at bounding box center [1318, 641] width 438 height 30
click at [386, 137] on icon "Ekle" at bounding box center [378, 129] width 18 height 18
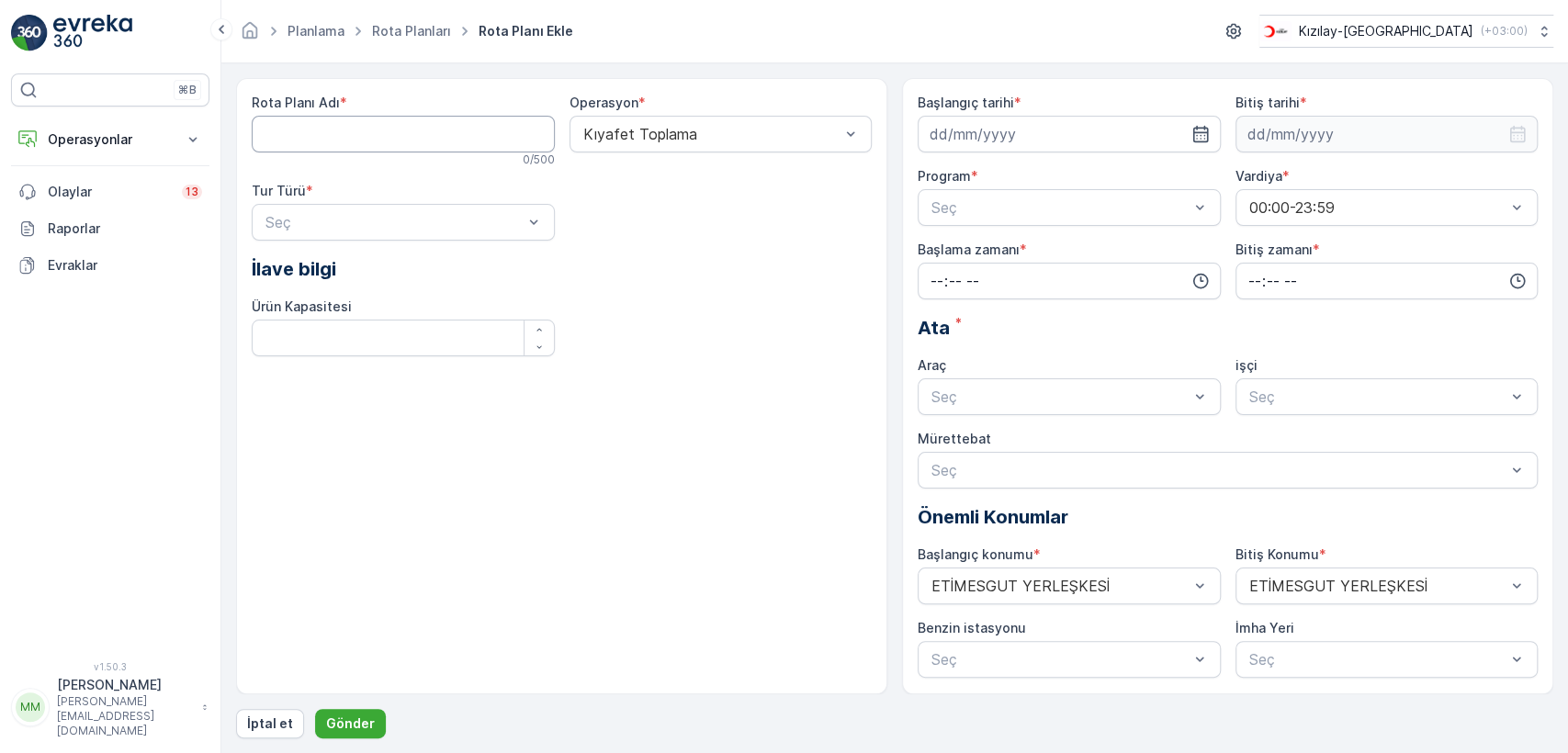
click at [419, 121] on Adı "Rota Planı Adı" at bounding box center [403, 134] width 303 height 36
type Adı "MAMAK"
click at [636, 165] on div "Kıyafet Toplama" at bounding box center [721, 179] width 303 height 32
drag, startPoint x: 344, startPoint y: 217, endPoint x: 351, endPoint y: 245, distance: 28.9
click at [341, 268] on div "Statik" at bounding box center [403, 267] width 281 height 16
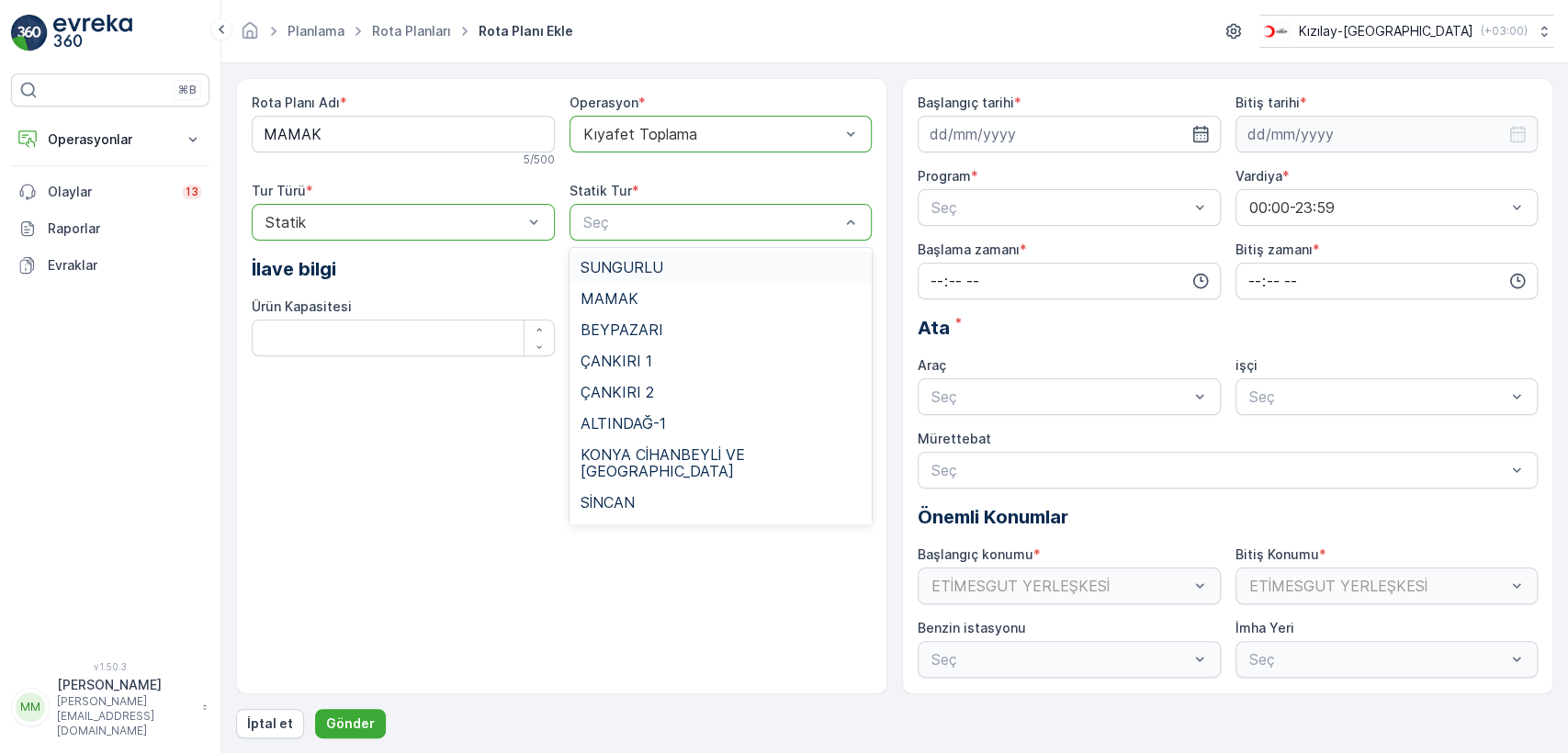
click at [642, 231] on div "Seç" at bounding box center [721, 222] width 303 height 36
click at [642, 303] on div "MAMAK" at bounding box center [721, 298] width 281 height 16
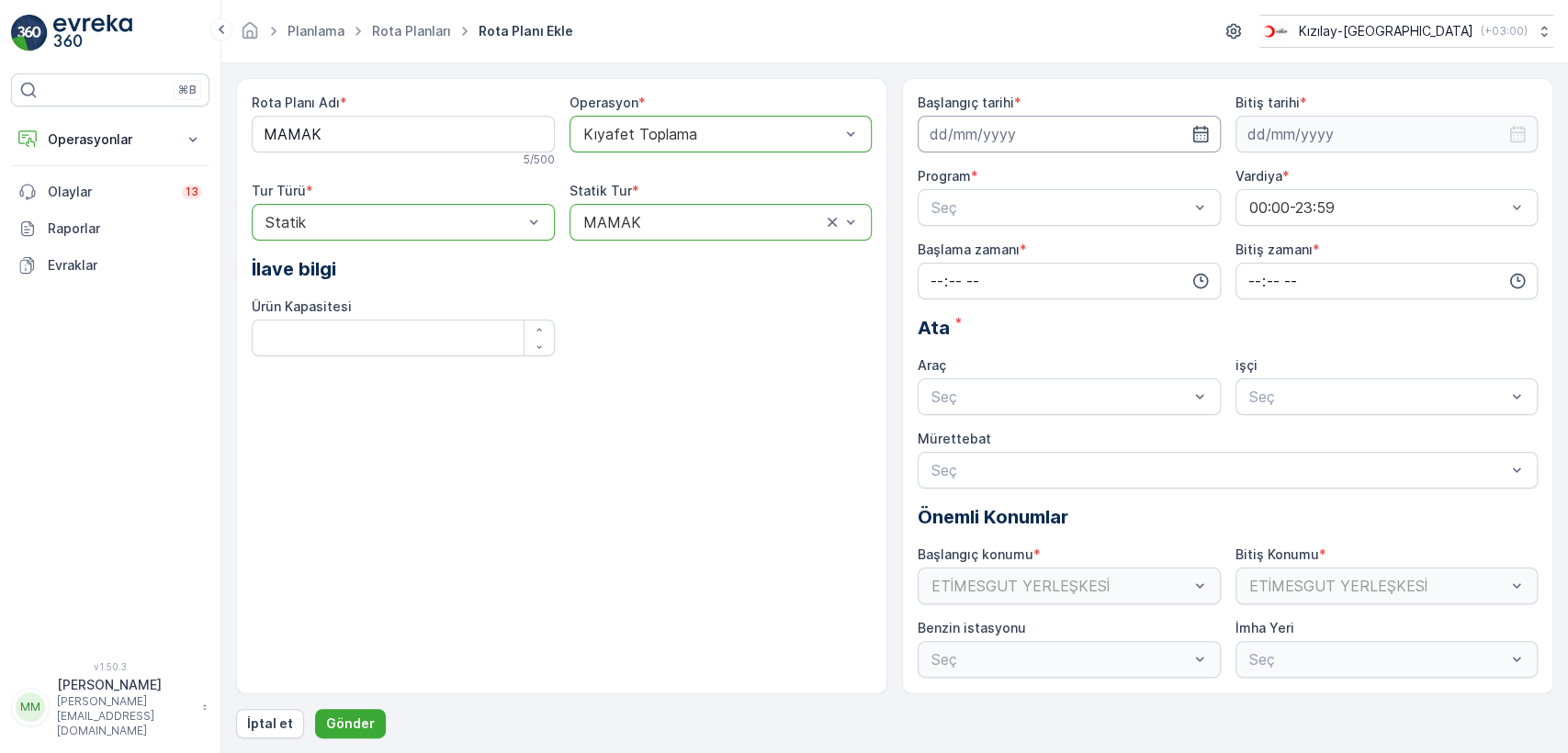
click at [1007, 138] on input at bounding box center [1069, 134] width 303 height 36
click at [1055, 329] on div "18" at bounding box center [1048, 324] width 30 height 30
type input "[DATE]"
click at [1280, 116] on input at bounding box center [1386, 134] width 303 height 36
click at [1280, 134] on input at bounding box center [1386, 134] width 303 height 36
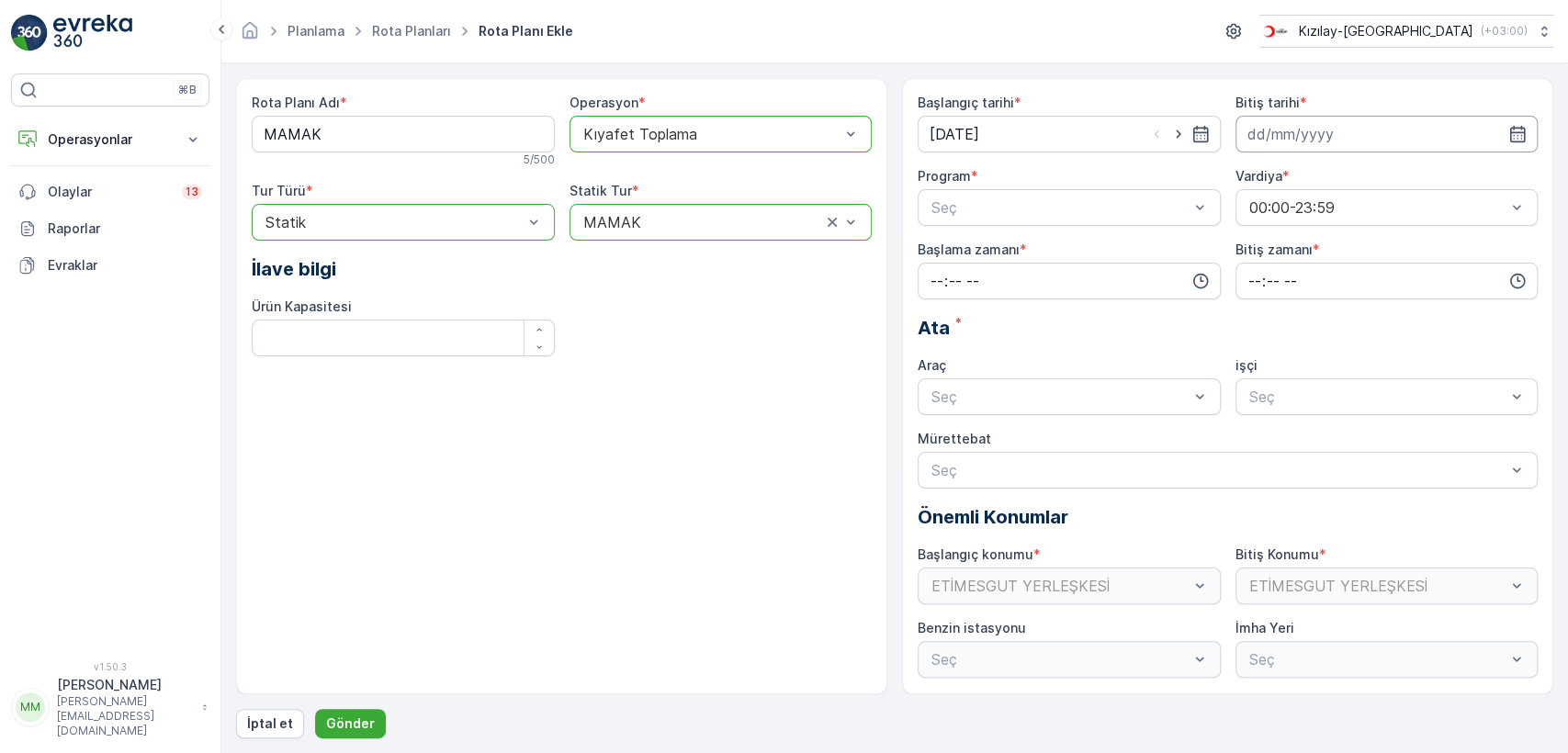
click at [1280, 136] on input at bounding box center [1386, 134] width 303 height 36
click at [1394, 328] on div "19" at bounding box center [1398, 324] width 30 height 30
type input "19.09.2025"
click at [990, 251] on div "Günlük" at bounding box center [1069, 252] width 281 height 16
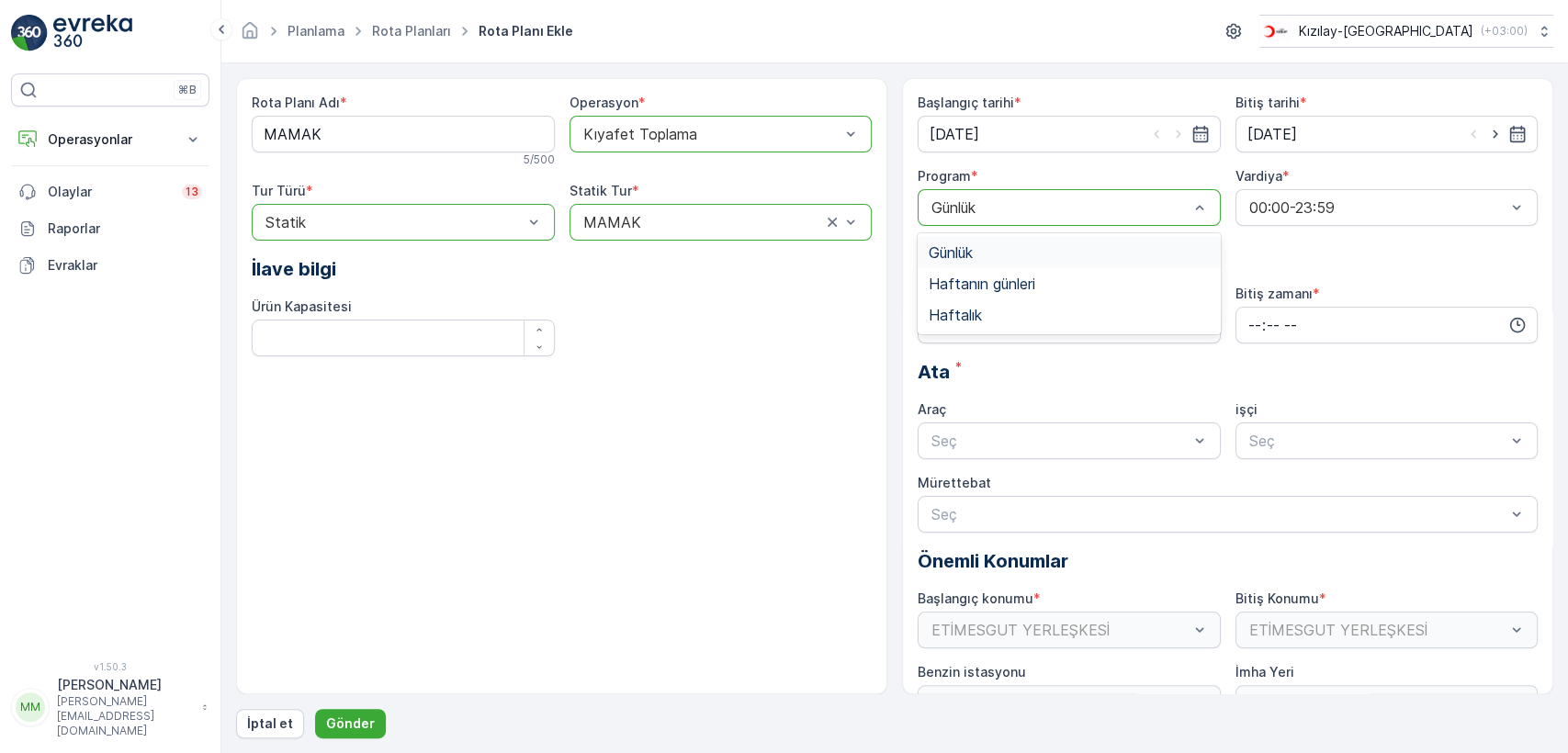
click at [1107, 215] on div at bounding box center [1059, 206] width 261 height 16
click at [1065, 256] on div "Günlük" at bounding box center [1069, 252] width 281 height 16
click at [1155, 219] on div "Günlük" at bounding box center [1069, 207] width 303 height 36
click at [1083, 290] on div "Haftanın günleri" at bounding box center [1069, 283] width 281 height 16
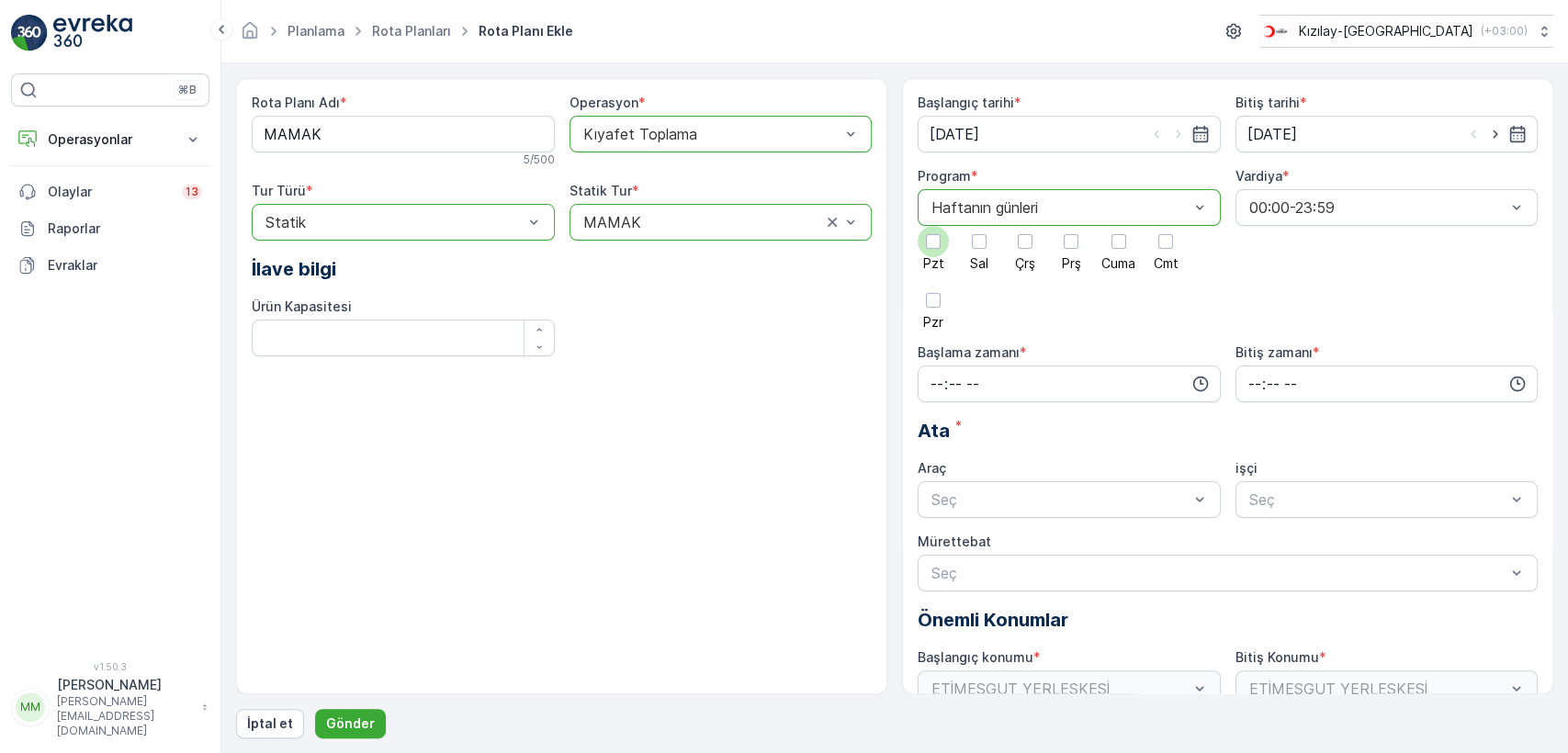
click at [924, 249] on div at bounding box center [933, 241] width 32 height 32
click at [933, 226] on input "Pzt" at bounding box center [933, 226] width 0 height 0
click at [991, 247] on div at bounding box center [979, 241] width 32 height 32
click at [979, 226] on input "Sal" at bounding box center [979, 226] width 0 height 0
click at [1050, 258] on div "Pzt Sal Çrş Prş Cuma Cmt Pzr" at bounding box center [1069, 277] width 303 height 103
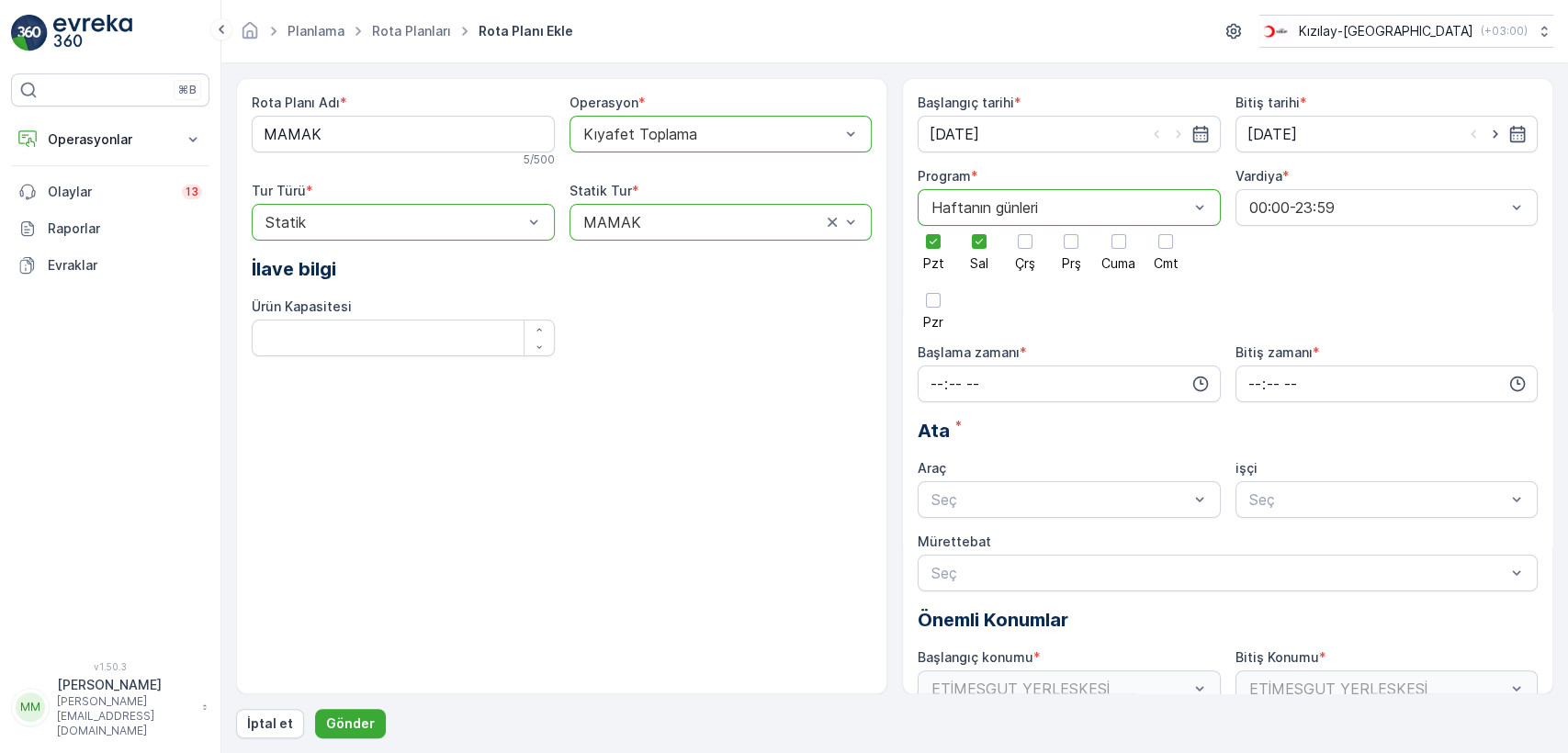
click at [1000, 246] on div "Pzt Sal Çrş Prş Cuma Cmt Pzr" at bounding box center [1069, 277] width 303 height 103
click at [1025, 248] on div at bounding box center [1025, 241] width 32 height 32
click at [1025, 226] on input "Çrş" at bounding box center [1025, 226] width 0 height 0
click at [1069, 246] on div at bounding box center [1071, 241] width 14 height 14
click at [1071, 226] on input "Prş" at bounding box center [1071, 226] width 0 height 0
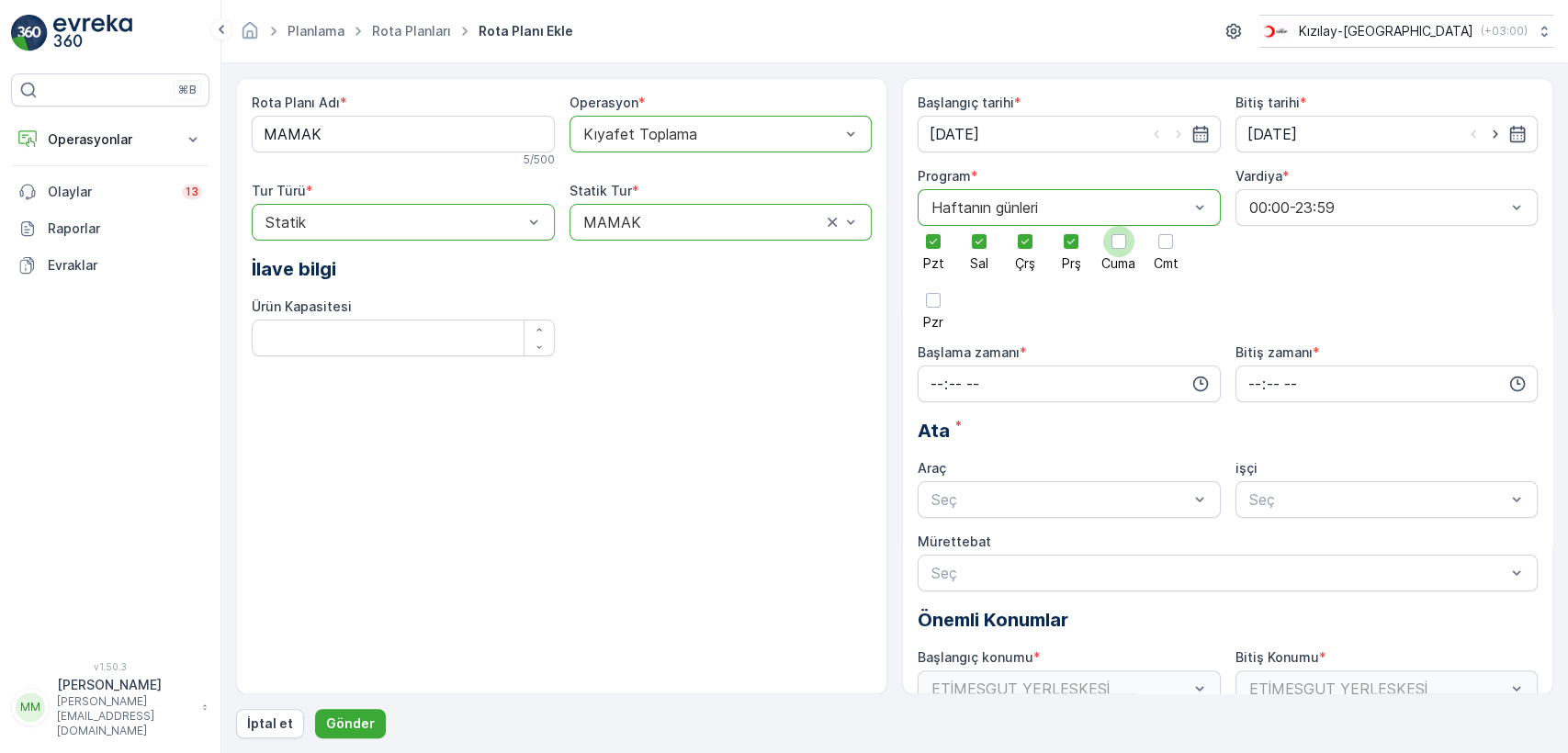
click at [1126, 246] on div at bounding box center [1119, 241] width 32 height 32
click at [1119, 226] on input "Cuma" at bounding box center [1119, 226] width 0 height 0
click at [1129, 383] on input "time" at bounding box center [1069, 383] width 303 height 36
click at [937, 529] on span "08" at bounding box center [936, 522] width 16 height 18
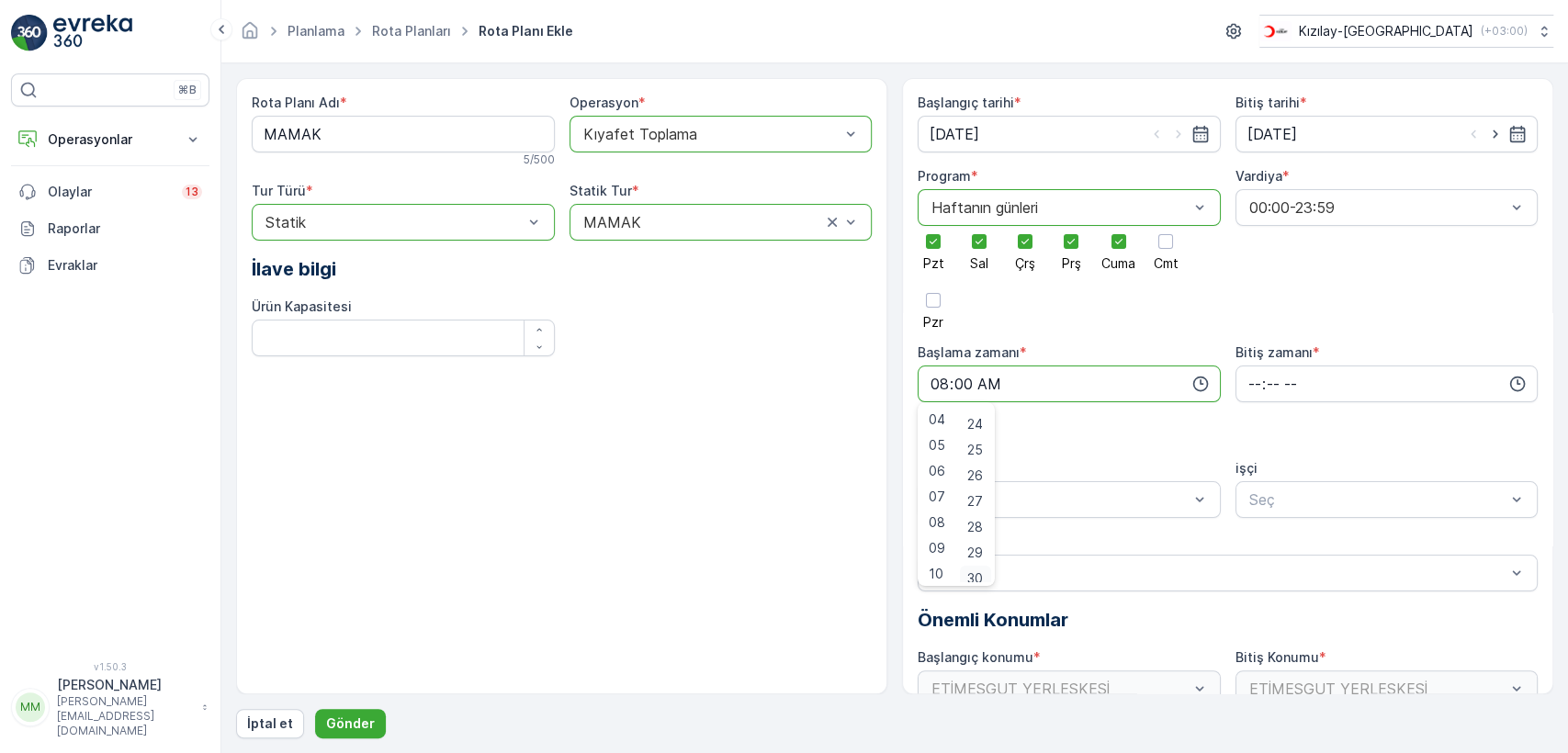
scroll to position [620, 0]
click at [978, 572] on span "30" at bounding box center [975, 569] width 15 height 18
type input "08:30"
click at [1367, 383] on input "time" at bounding box center [1386, 383] width 303 height 36
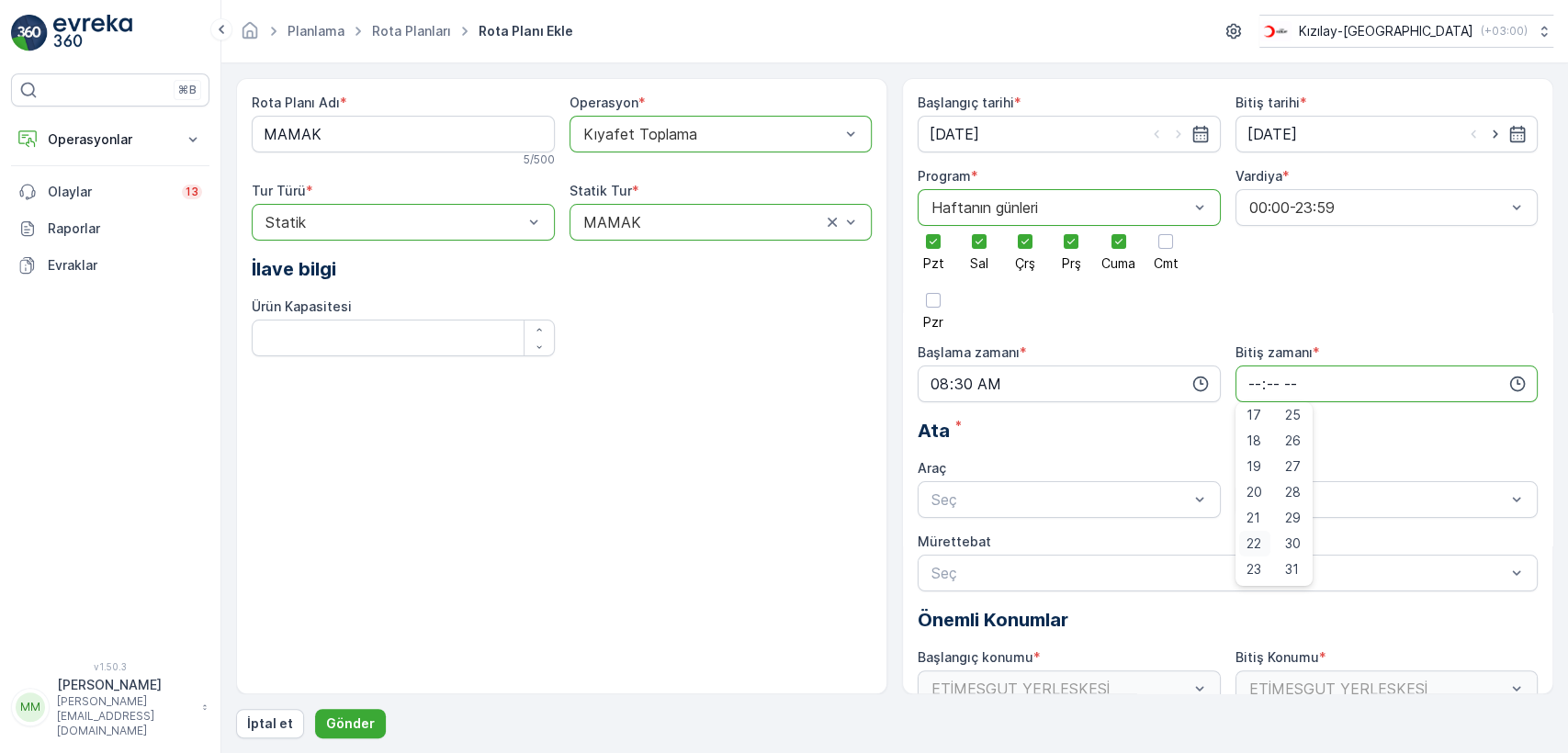
click at [1250, 546] on span "22" at bounding box center [1253, 543] width 14 height 18
type input "22:00"
click at [1295, 423] on span "00" at bounding box center [1293, 418] width 16 height 18
click at [1108, 526] on div "Başlangıç tarihi * 18.09.2025 Bitiş tarihi * 19.09.2025 Program * option Haftan…" at bounding box center [1228, 437] width 620 height 687
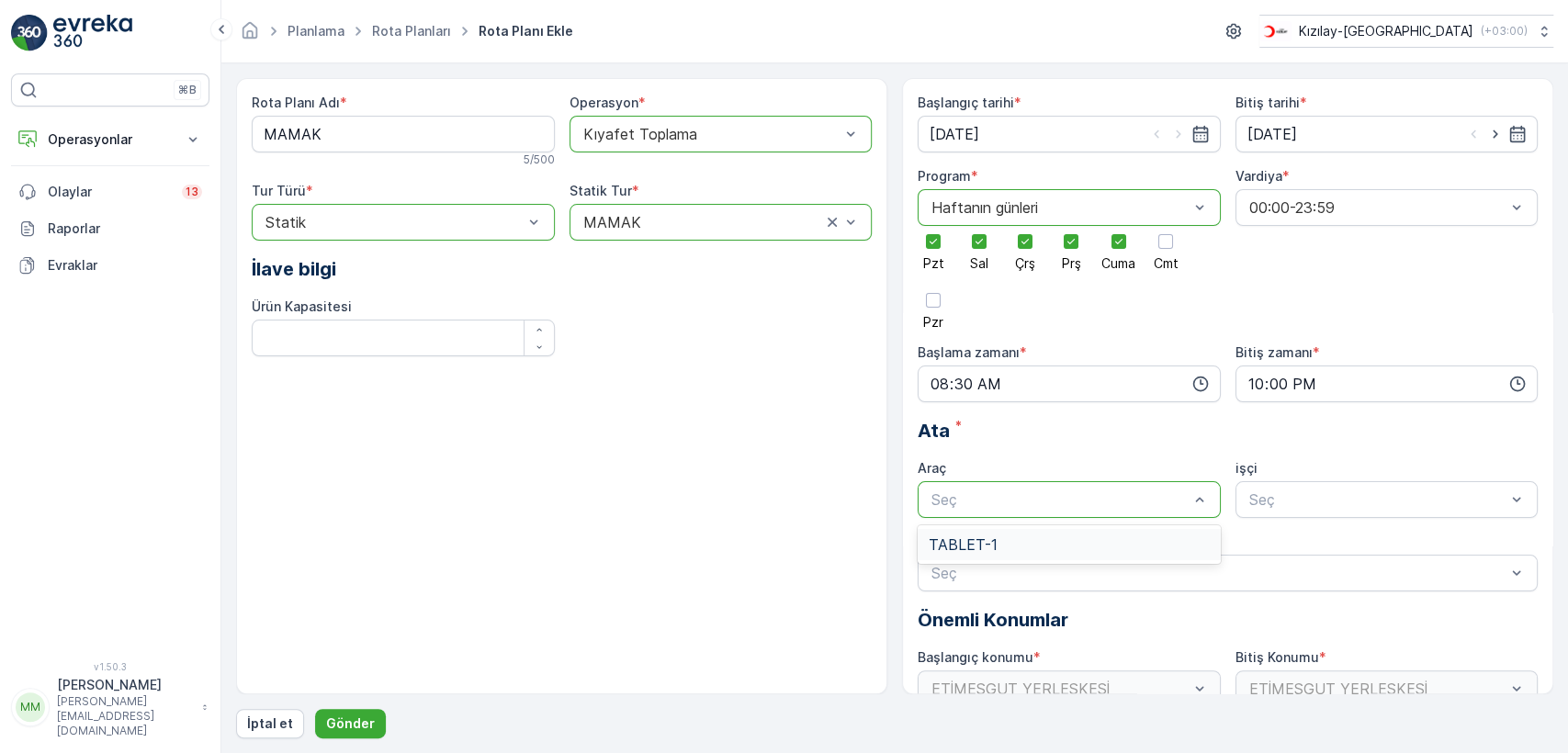
click at [1112, 515] on div "Seç" at bounding box center [1069, 499] width 303 height 36
click at [1109, 544] on div "TABLET-1" at bounding box center [1069, 544] width 281 height 16
click at [1303, 491] on div at bounding box center [1378, 499] width 261 height 16
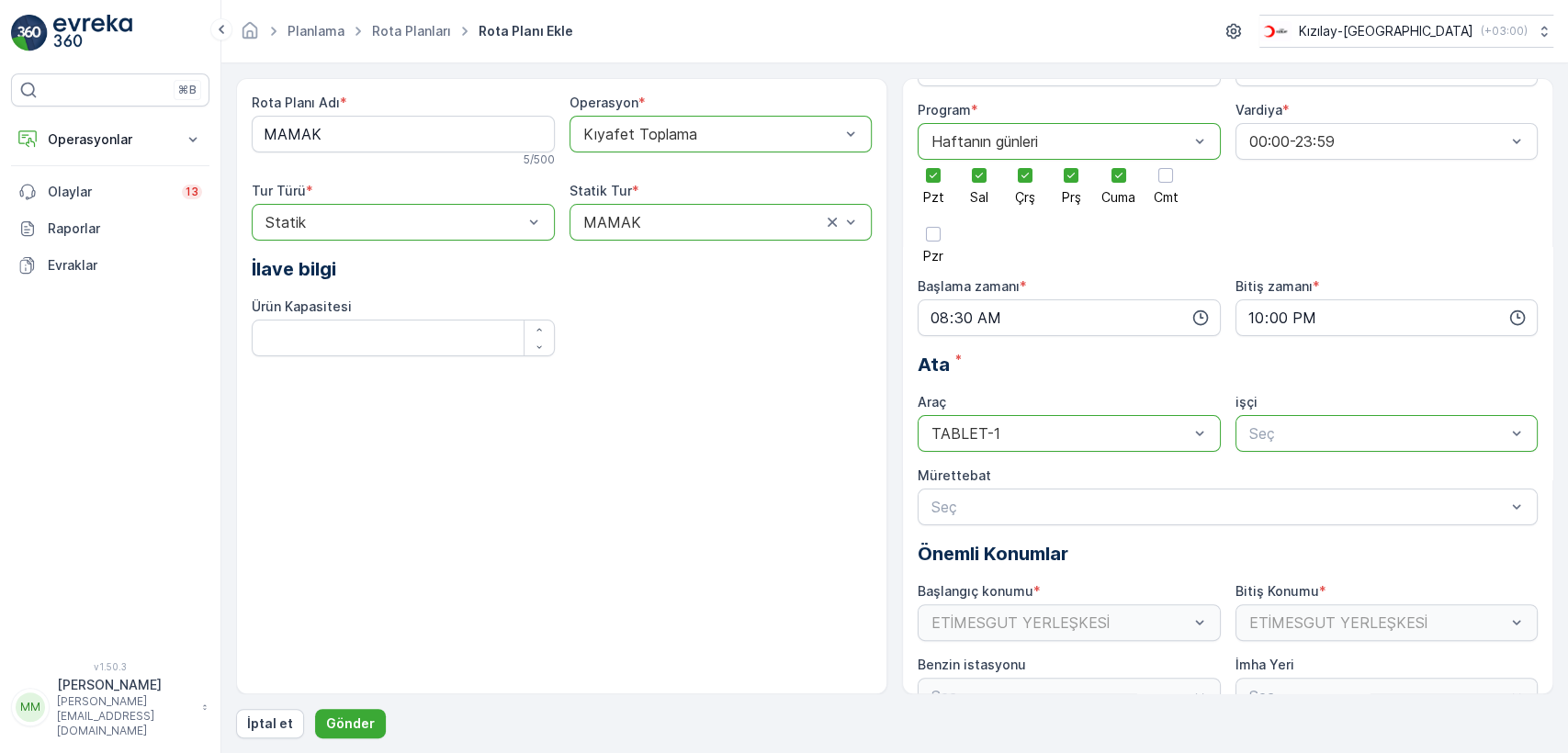
scroll to position [102, 0]
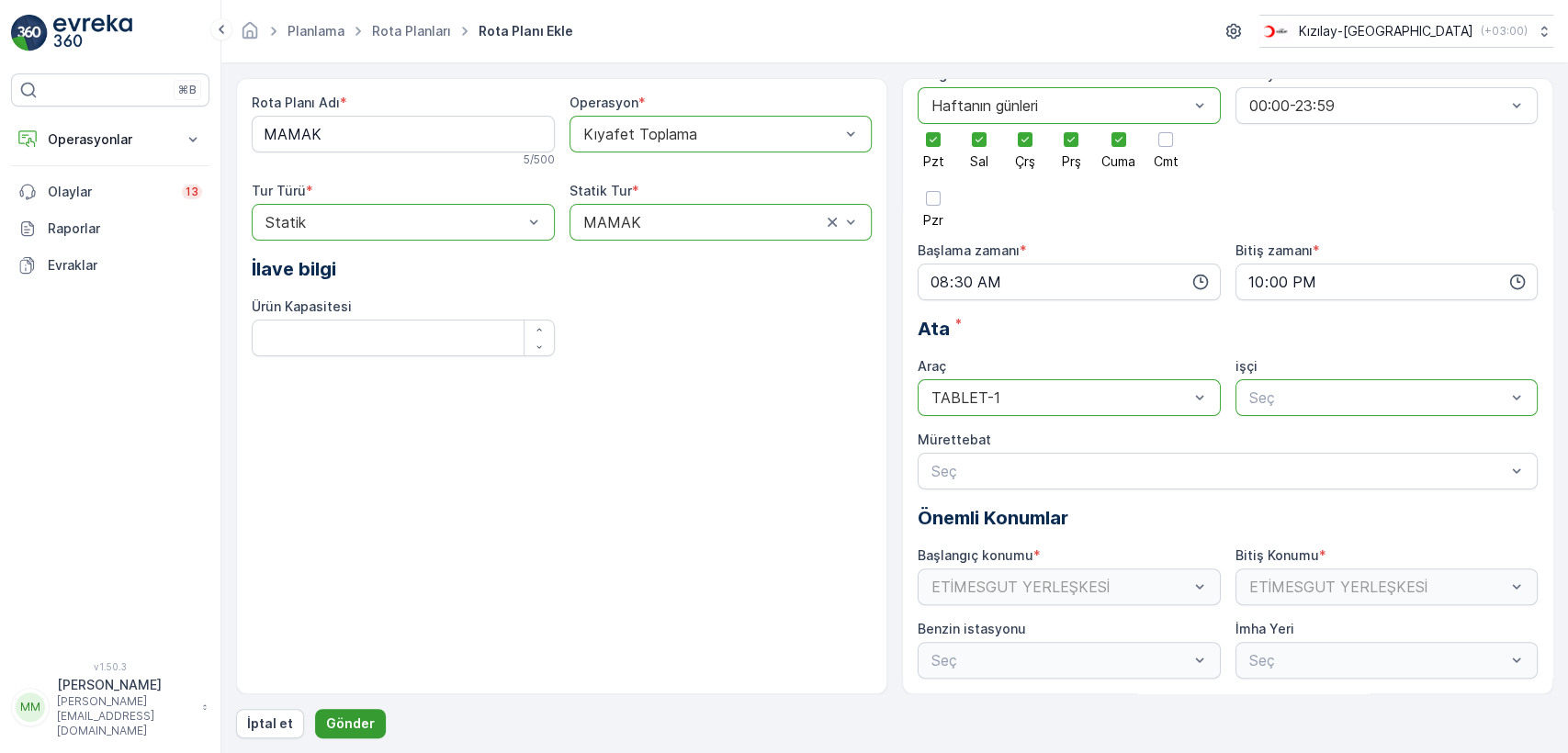
click at [375, 717] on button "Gönder" at bounding box center [351, 723] width 71 height 30
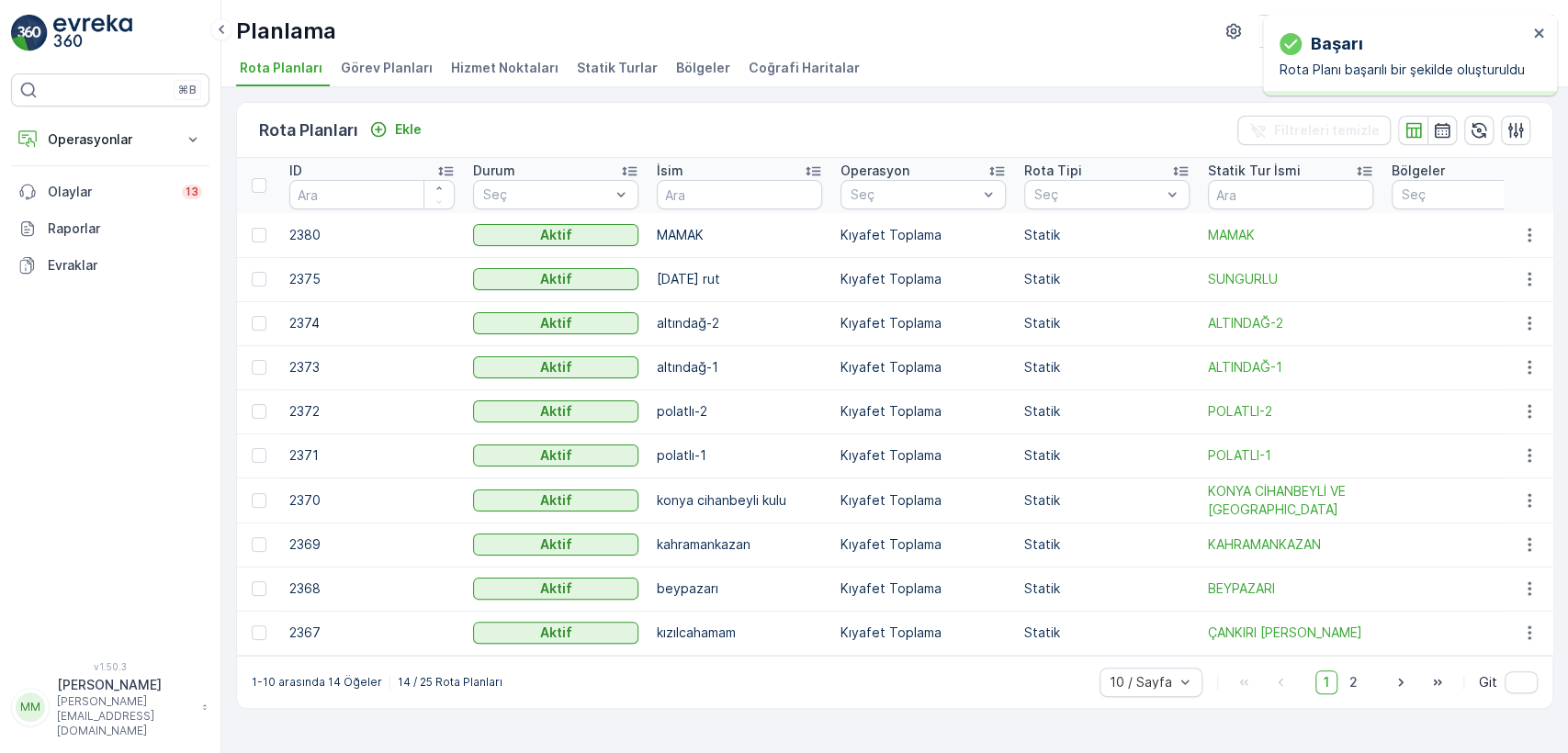
drag, startPoint x: 457, startPoint y: 357, endPoint x: 0, endPoint y: 663, distance: 550.0
